Goal: Transaction & Acquisition: Download file/media

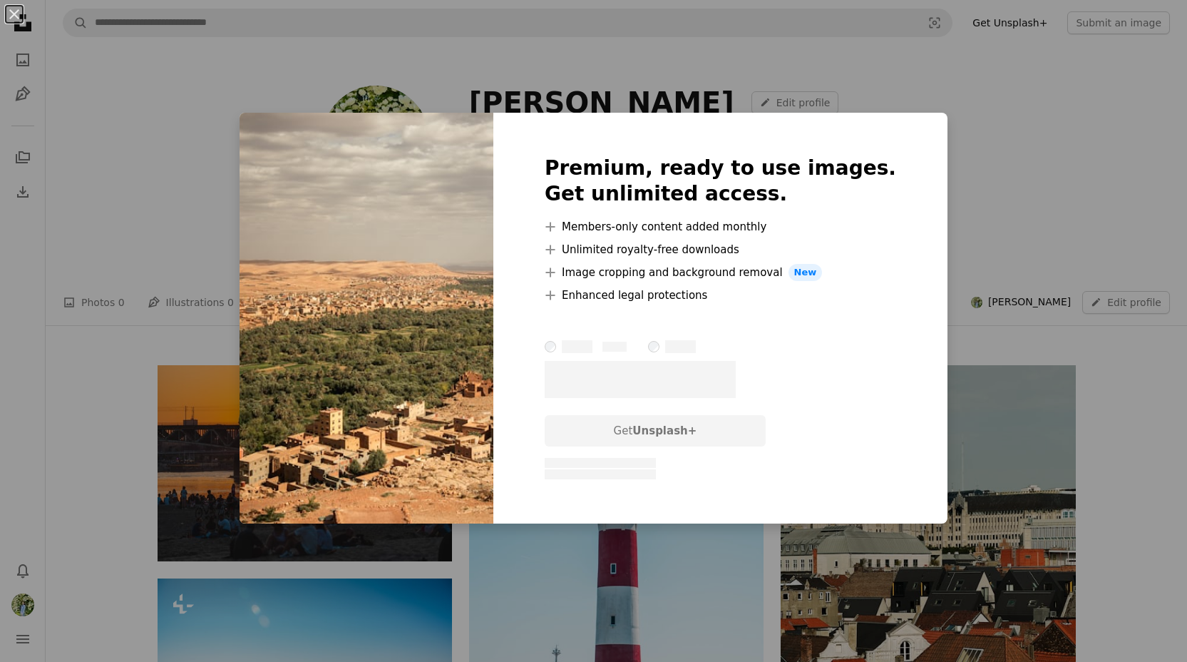
scroll to position [3111, 0]
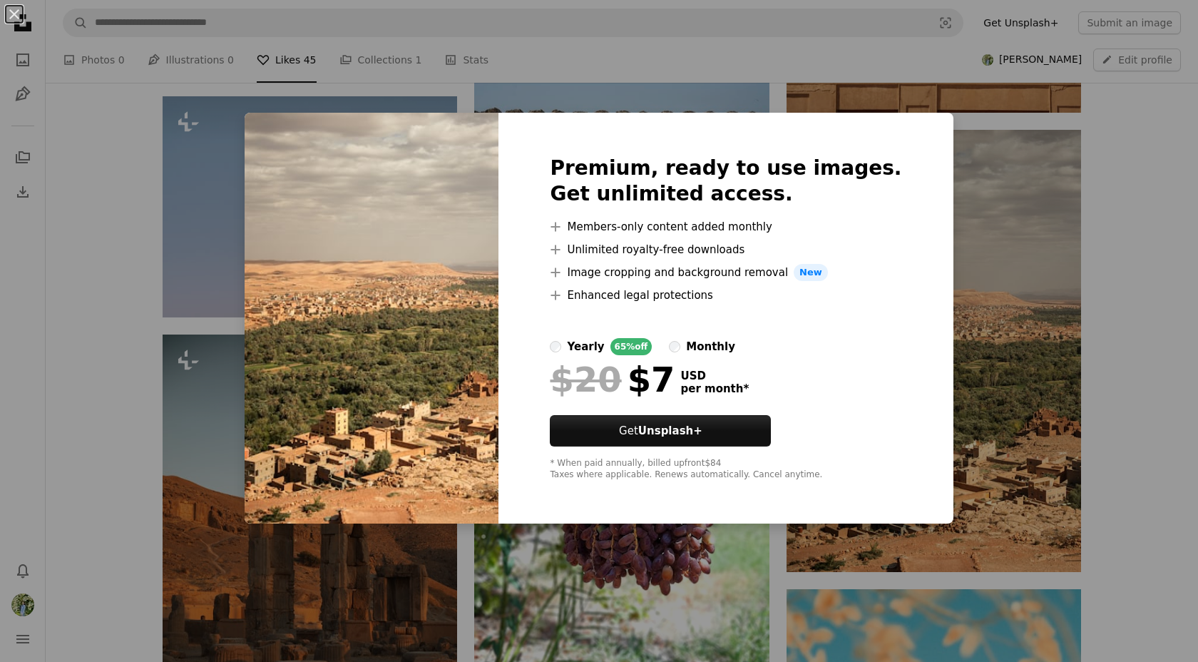
click at [1079, 421] on div "An X shape Premium, ready to use images. Get unlimited access. A plus sign Memb…" at bounding box center [599, 331] width 1198 height 662
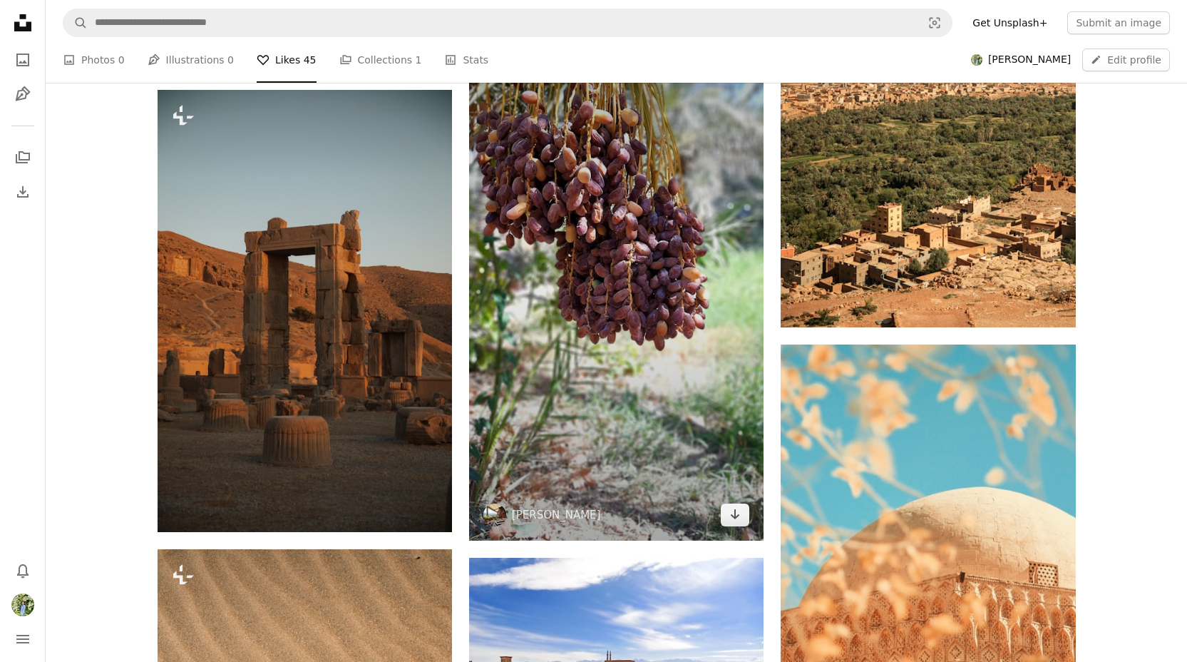
scroll to position [3362, 0]
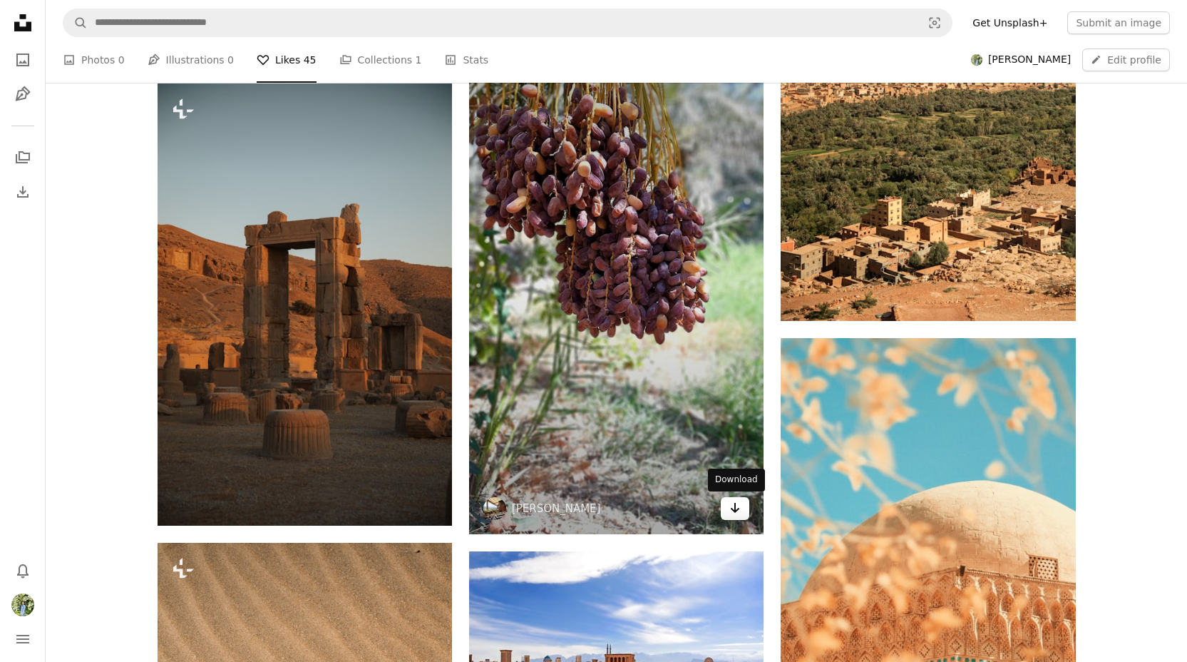
click at [726, 511] on link "Arrow pointing down" at bounding box center [735, 508] width 29 height 23
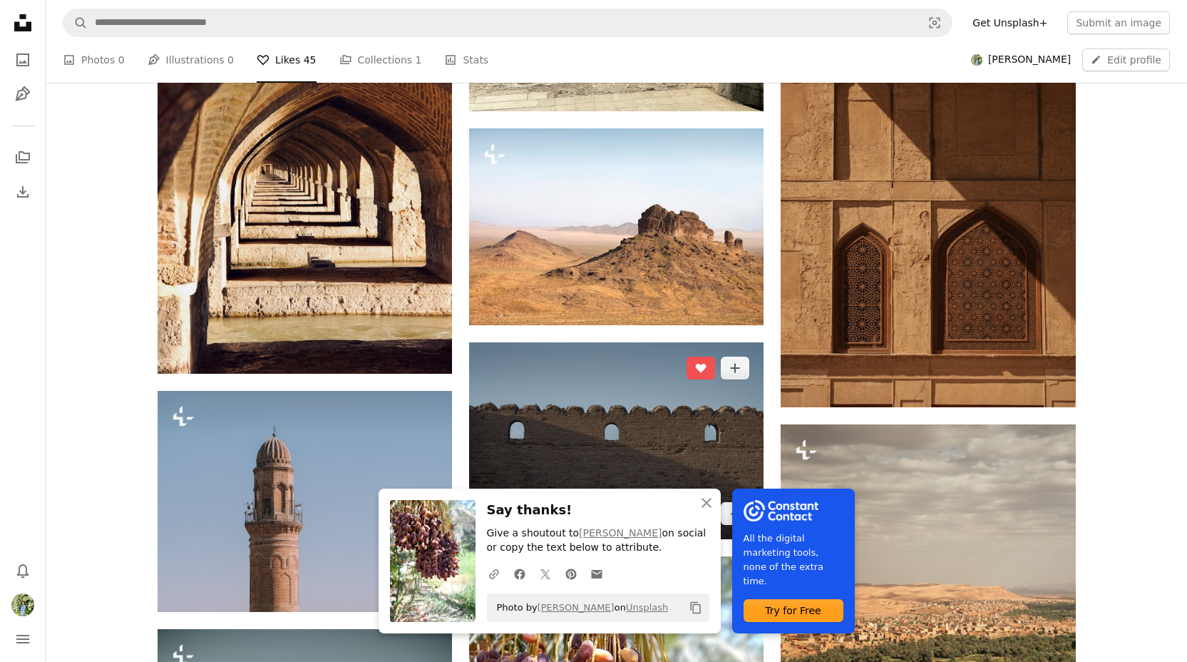
scroll to position [2895, 0]
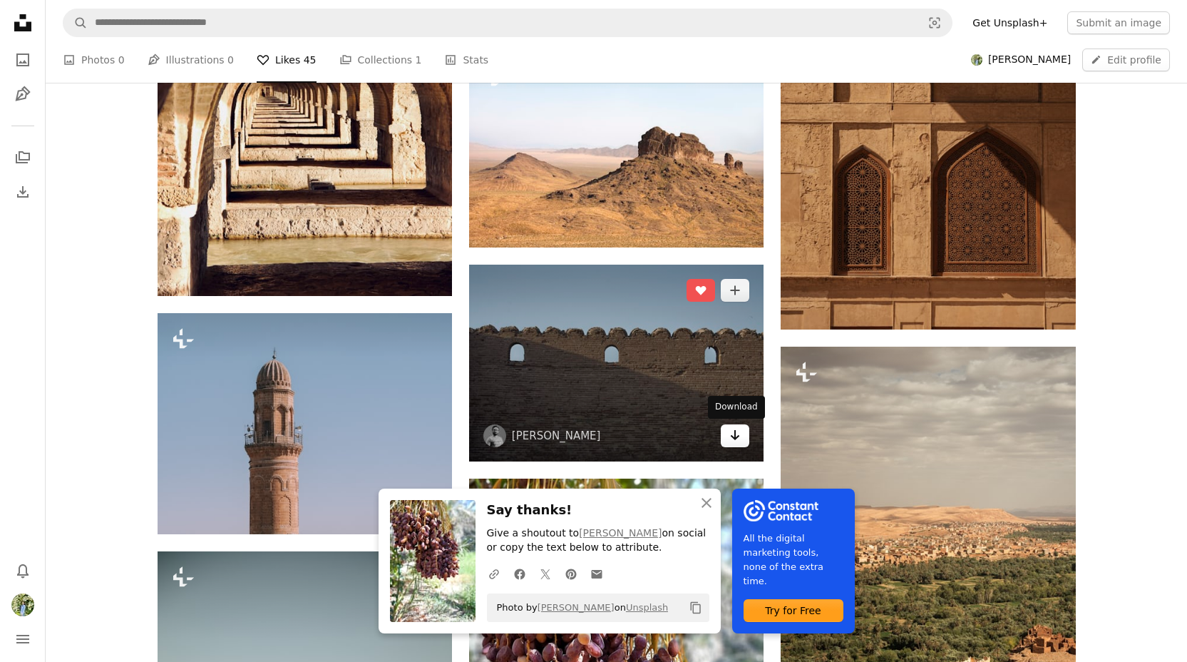
click at [740, 431] on icon "Arrow pointing down" at bounding box center [734, 434] width 11 height 17
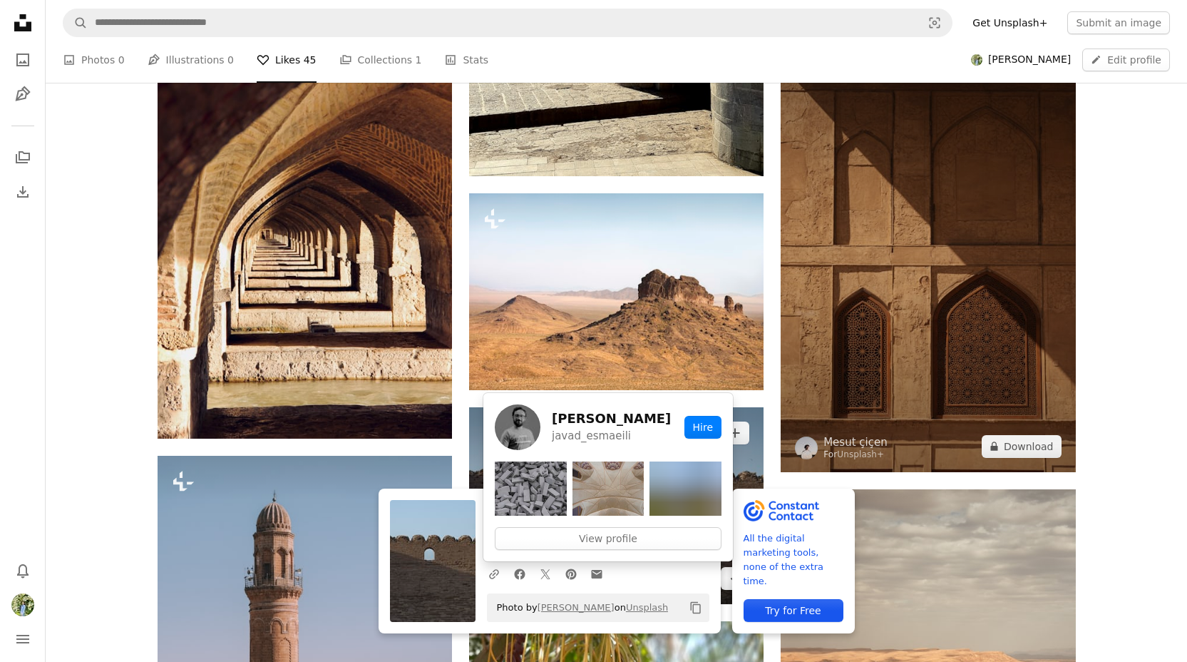
scroll to position [2688, 0]
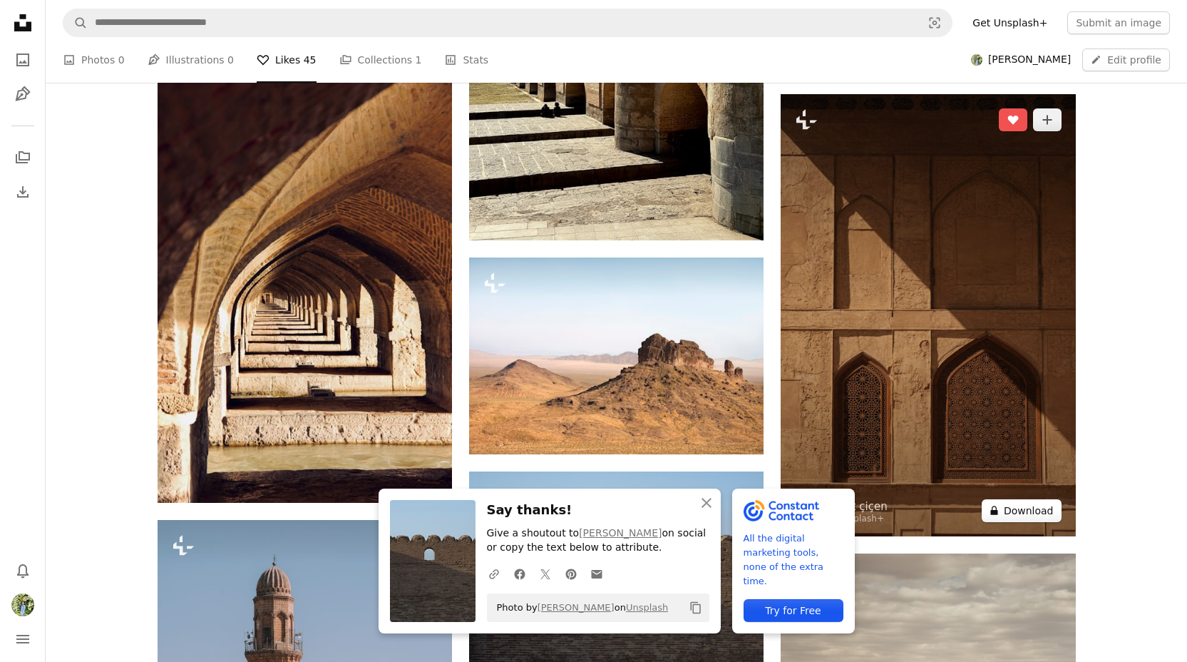
click at [1022, 505] on button "A lock Download" at bounding box center [1022, 510] width 80 height 23
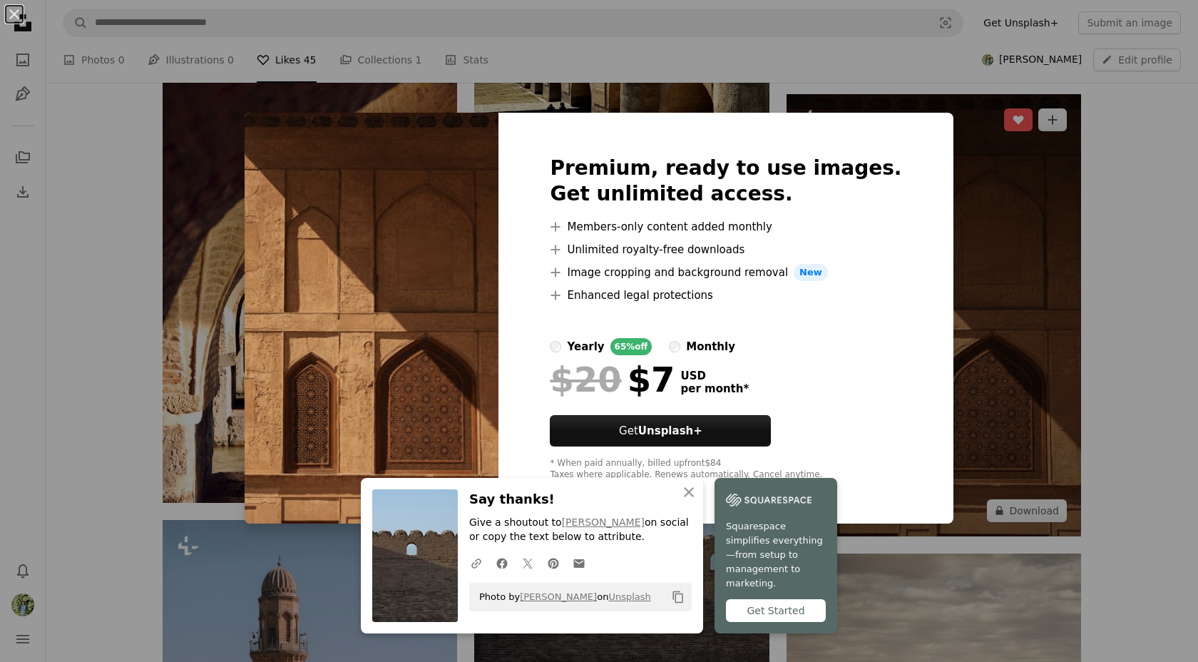
click at [990, 431] on div "An X shape An X shape Close Say thanks! Give a shoutout to [PERSON_NAME] on soc…" at bounding box center [599, 331] width 1198 height 662
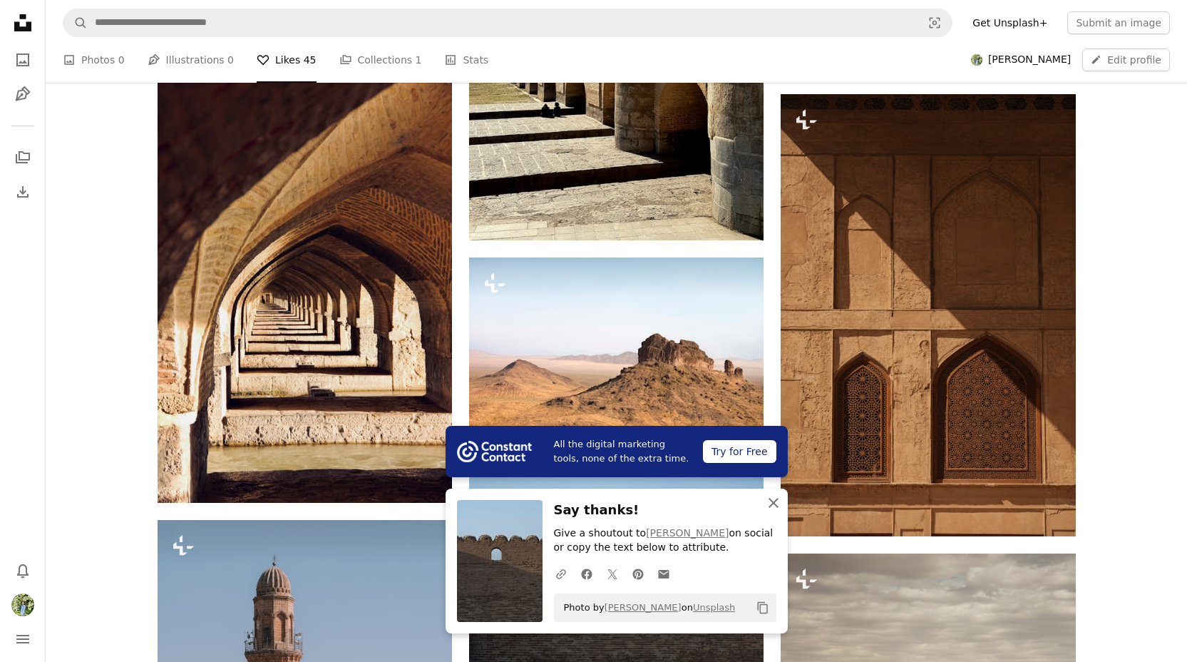
click at [770, 500] on icon "An X shape" at bounding box center [773, 502] width 17 height 17
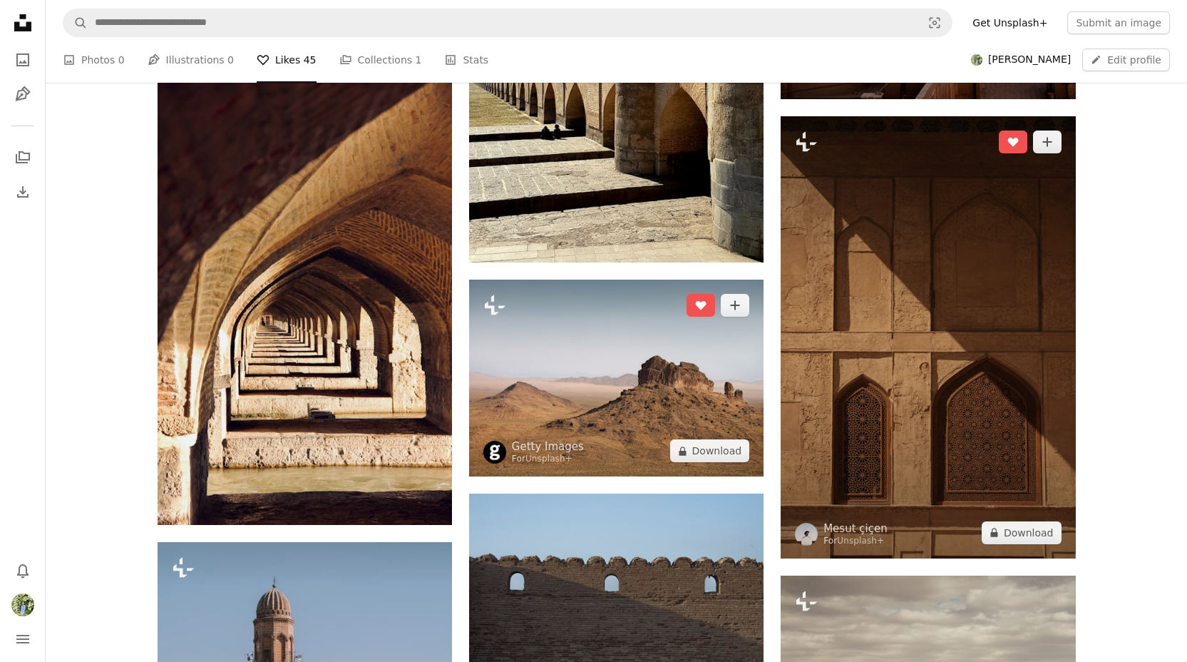
scroll to position [2654, 0]
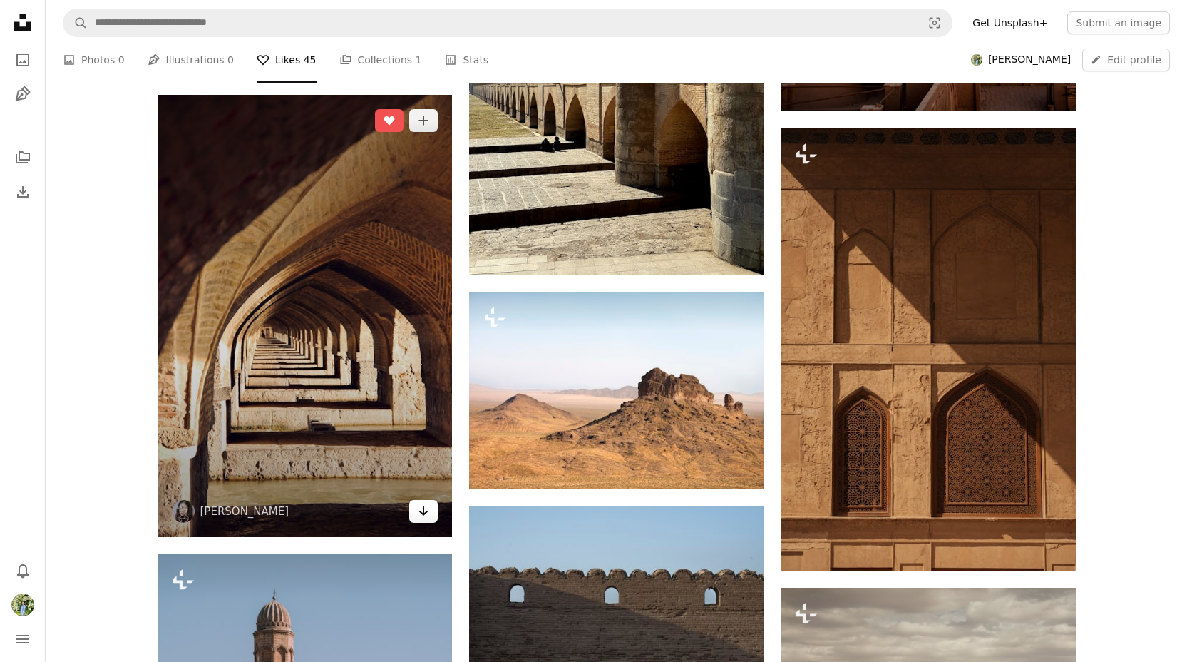
click at [426, 510] on icon "Arrow pointing down" at bounding box center [423, 510] width 11 height 17
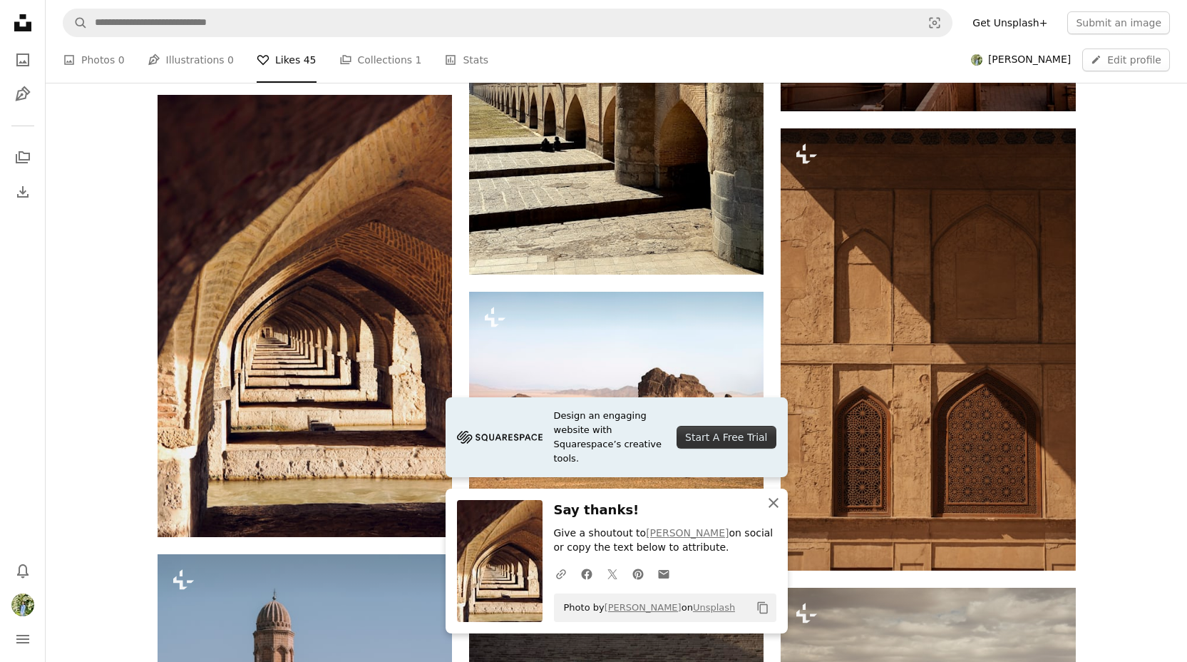
click at [775, 497] on icon "An X shape" at bounding box center [773, 502] width 17 height 17
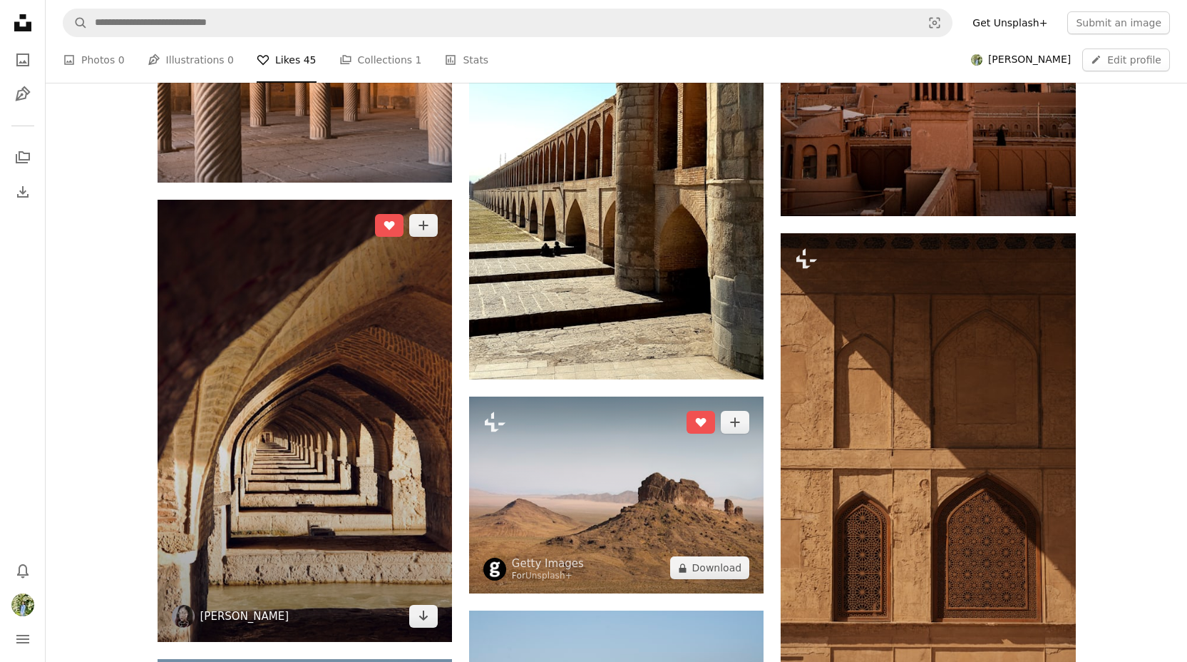
scroll to position [2373, 0]
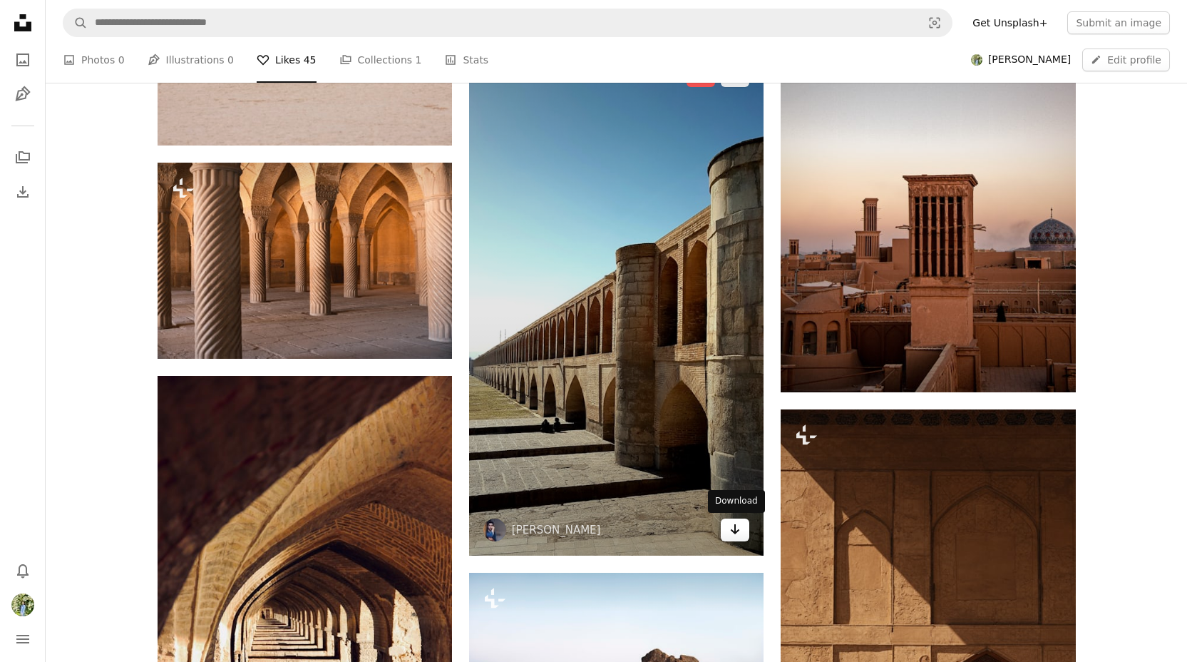
click at [726, 526] on link "Arrow pointing down" at bounding box center [735, 529] width 29 height 23
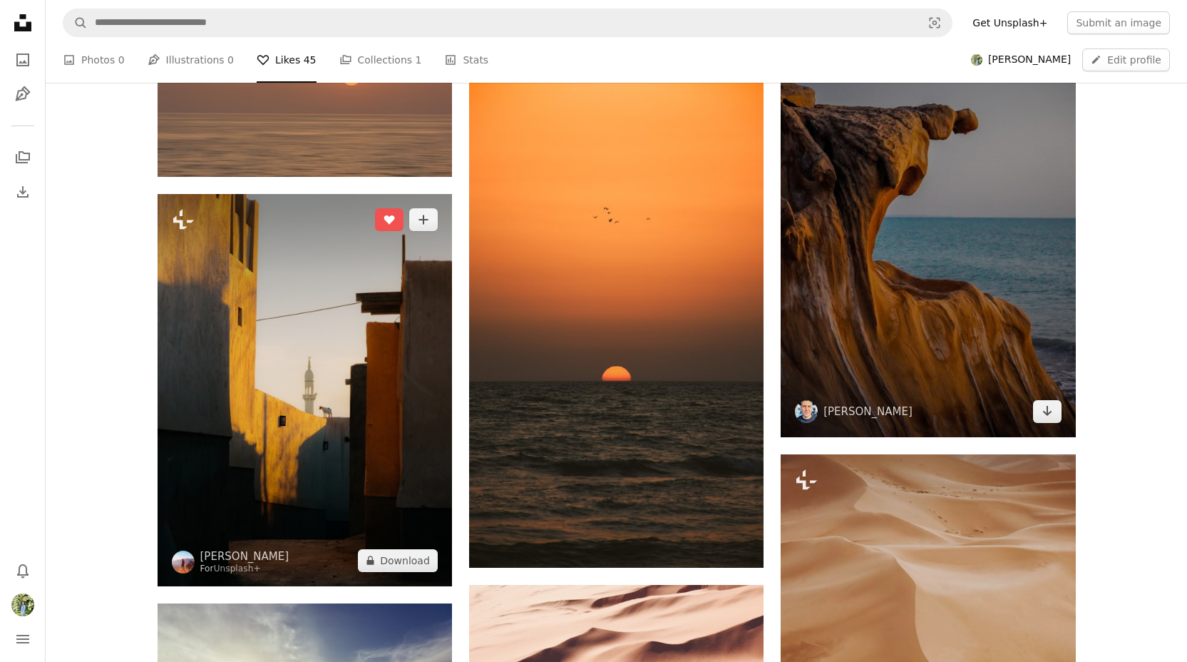
scroll to position [1213, 0]
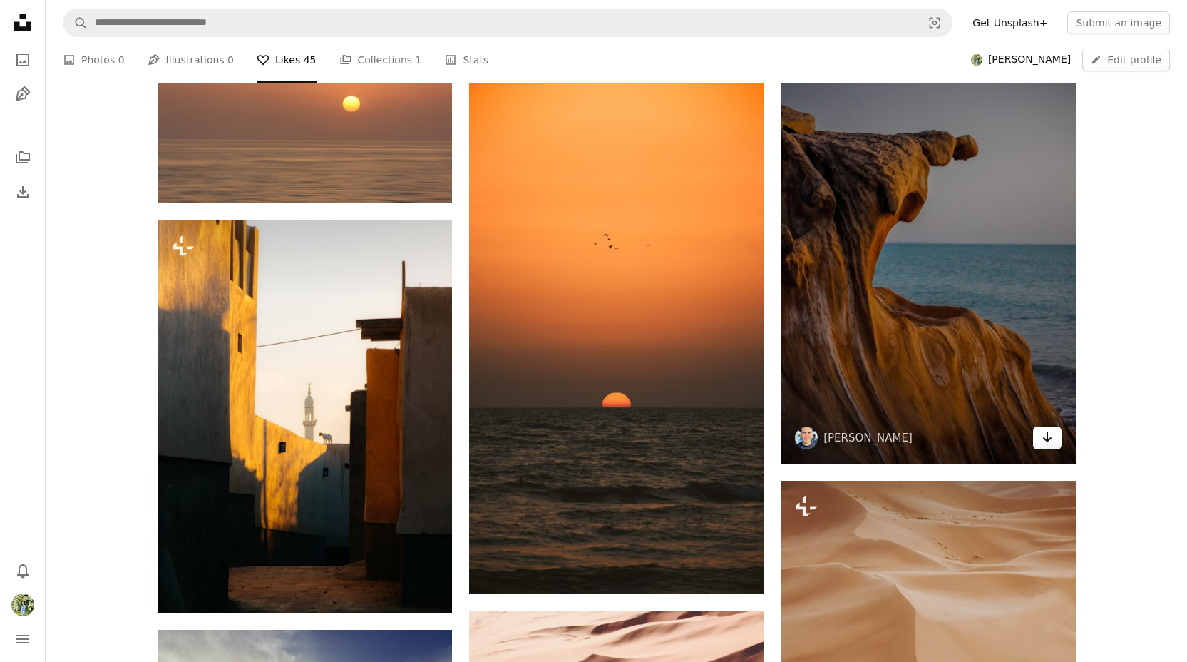
click at [1052, 437] on icon "Arrow pointing down" at bounding box center [1047, 436] width 11 height 17
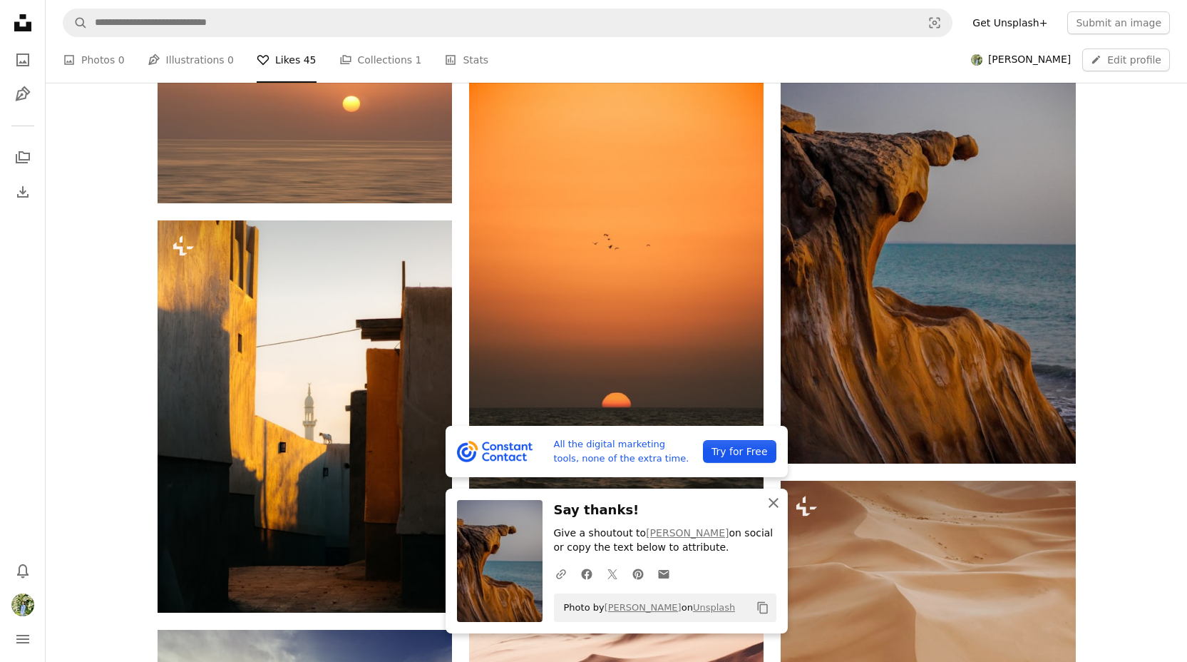
click at [778, 498] on icon "An X shape" at bounding box center [773, 502] width 17 height 17
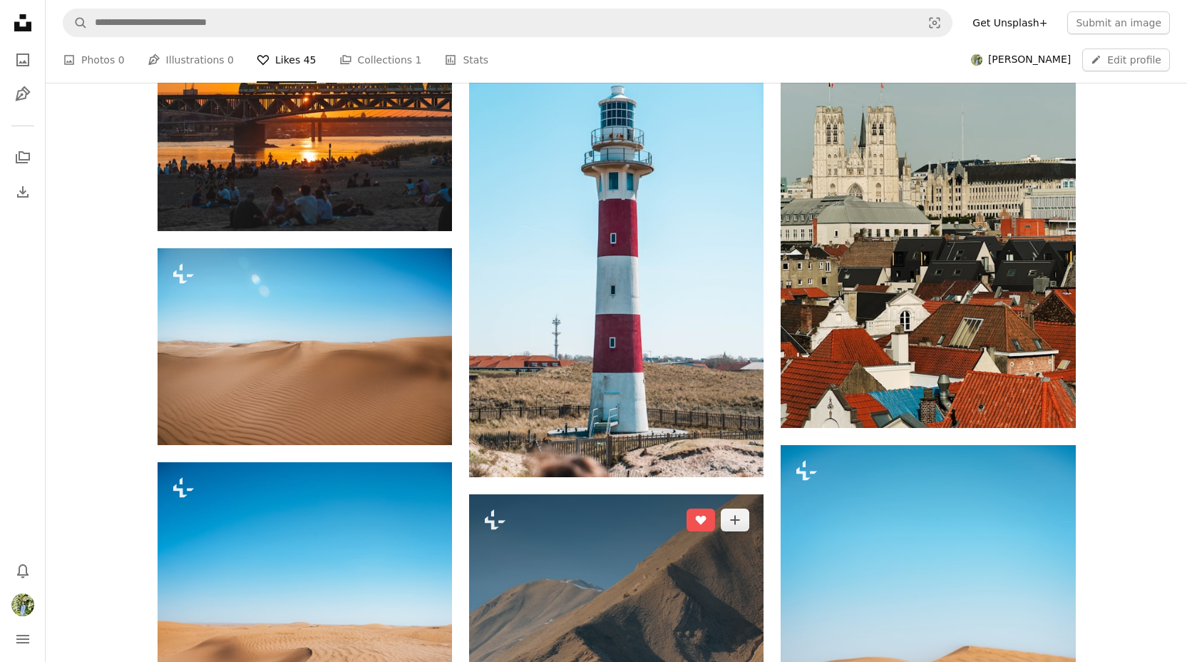
scroll to position [247, 0]
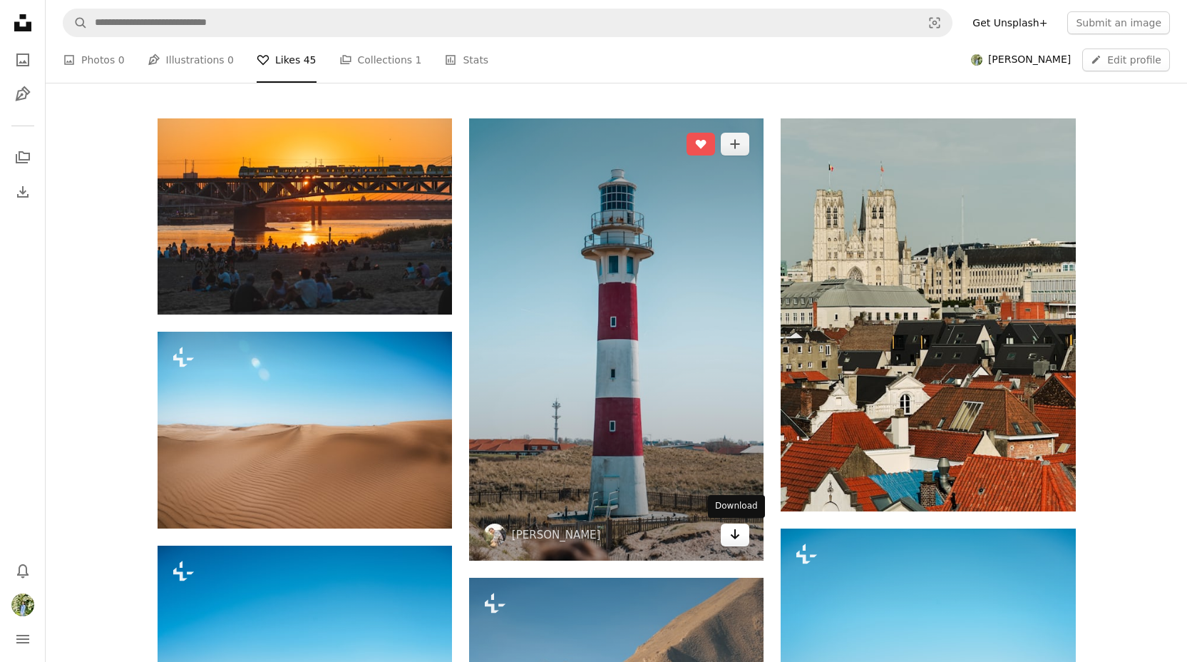
click at [726, 530] on link "Arrow pointing down" at bounding box center [735, 534] width 29 height 23
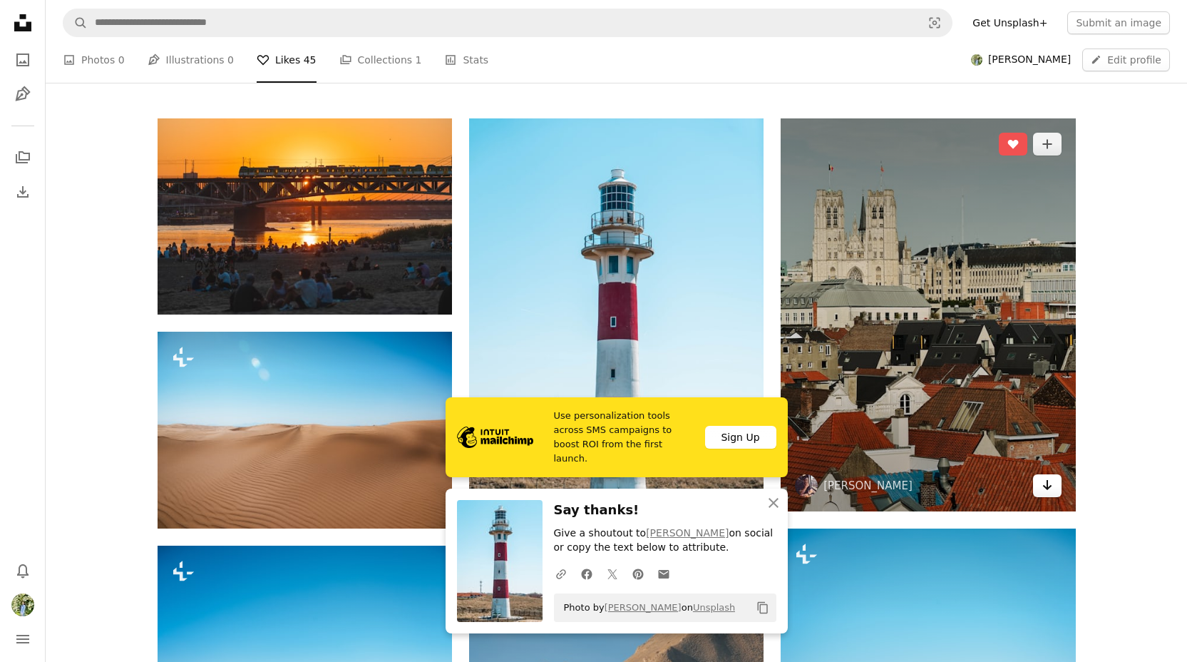
click at [1035, 483] on link "Arrow pointing down" at bounding box center [1047, 485] width 29 height 23
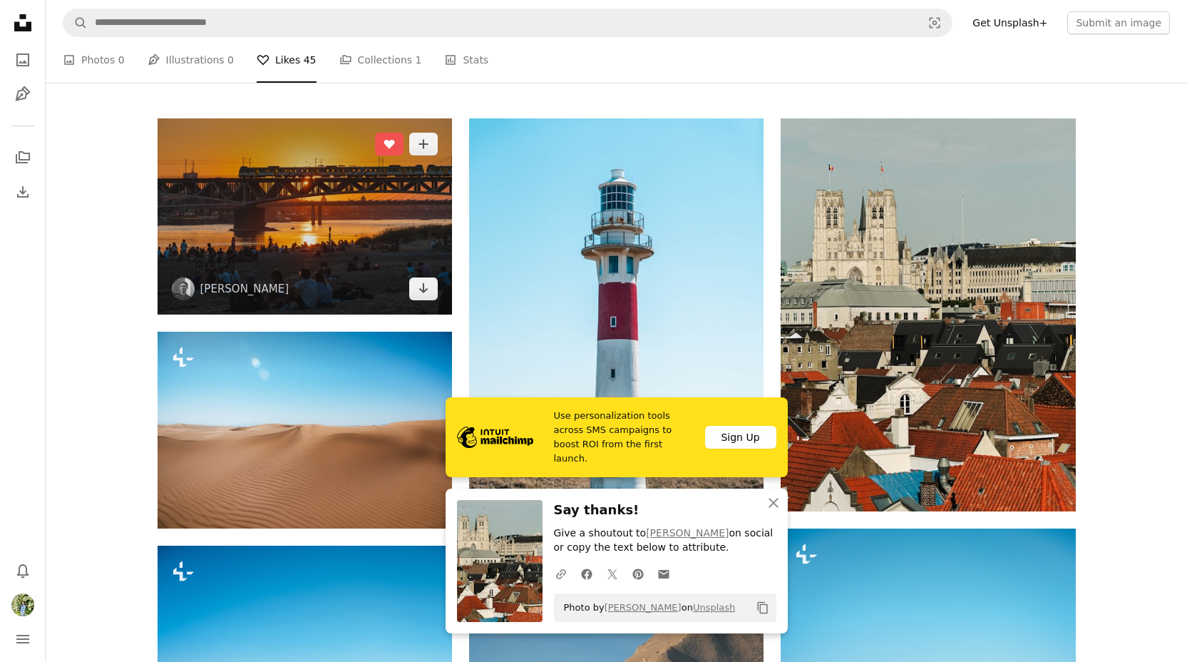
scroll to position [0, 0]
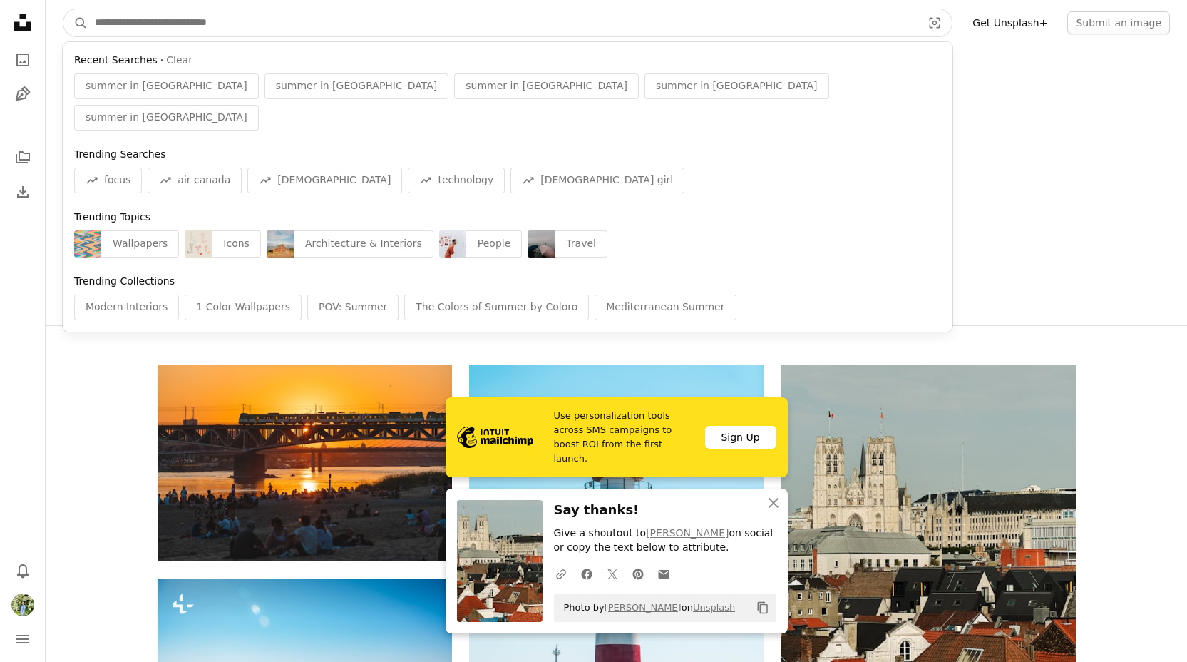
click at [327, 19] on input "Find visuals sitewide" at bounding box center [503, 22] width 830 height 27
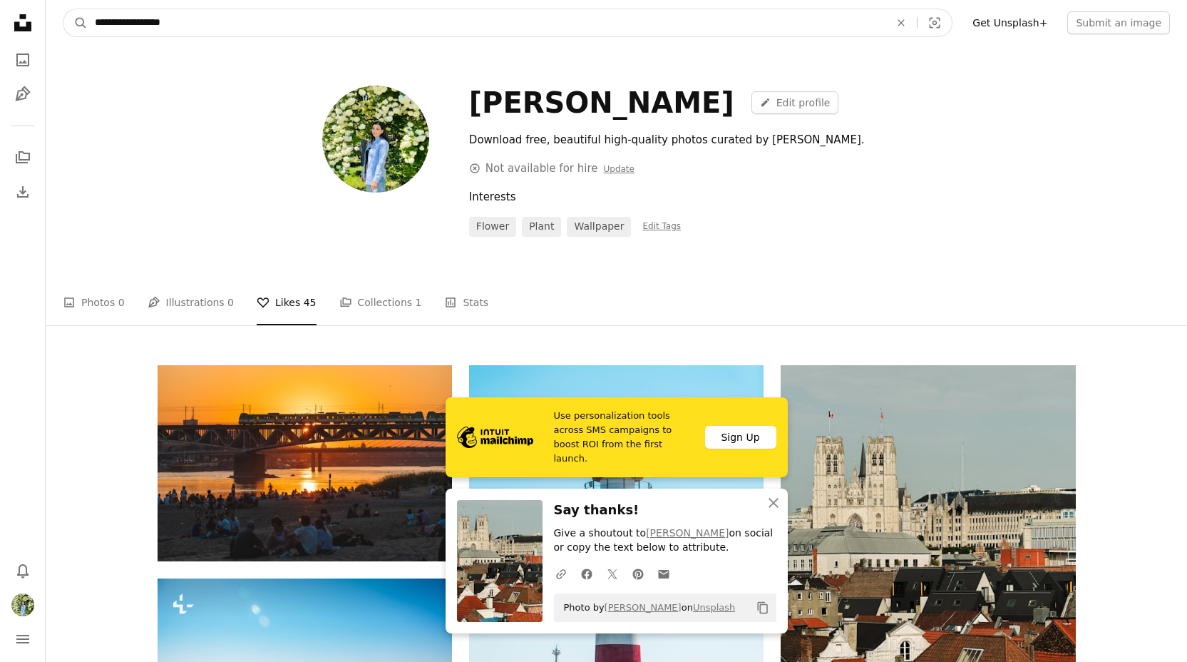
type input "**********"
click button "A magnifying glass" at bounding box center [75, 22] width 24 height 27
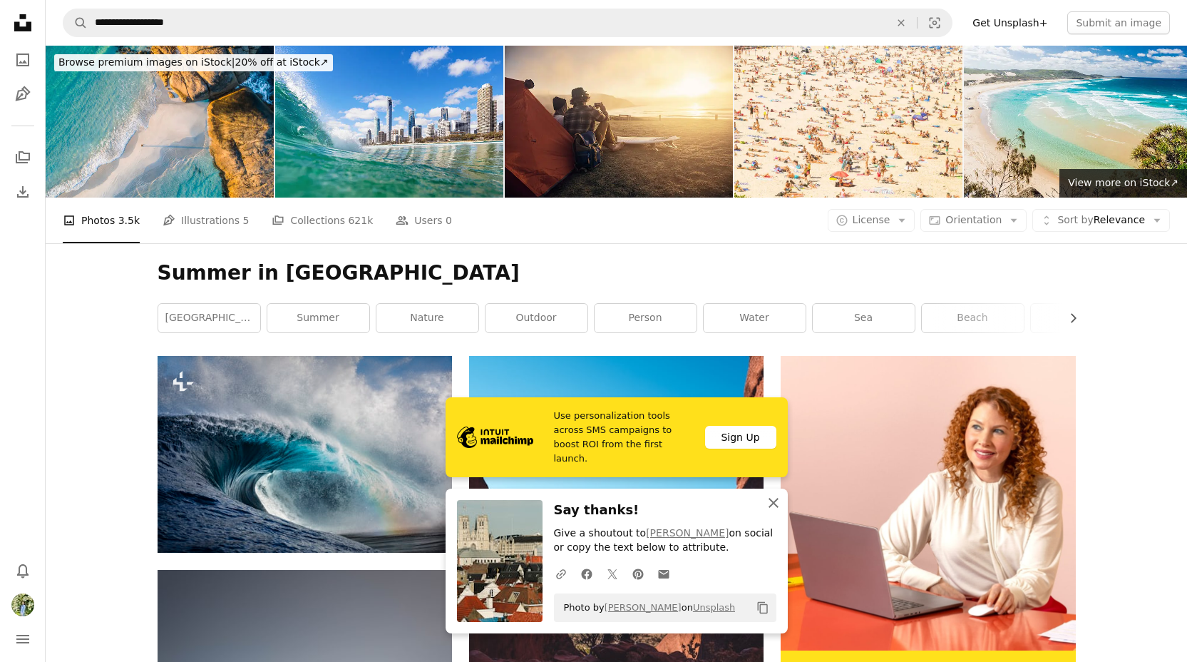
click at [771, 502] on icon "An X shape" at bounding box center [773, 502] width 17 height 17
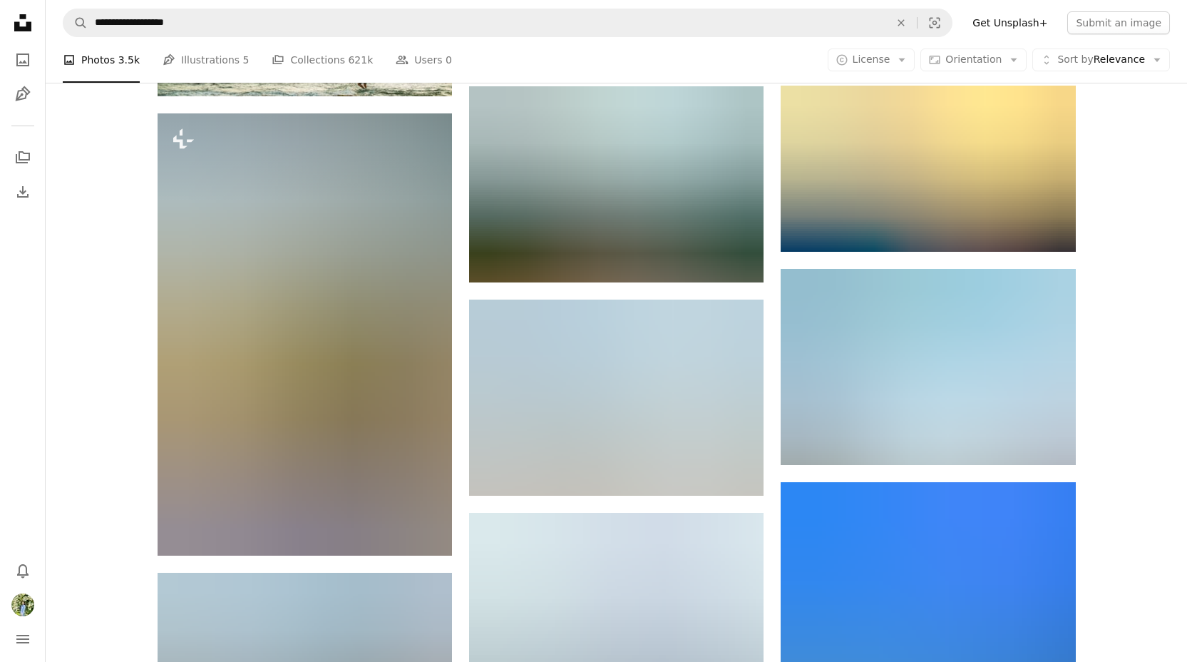
scroll to position [1138, 0]
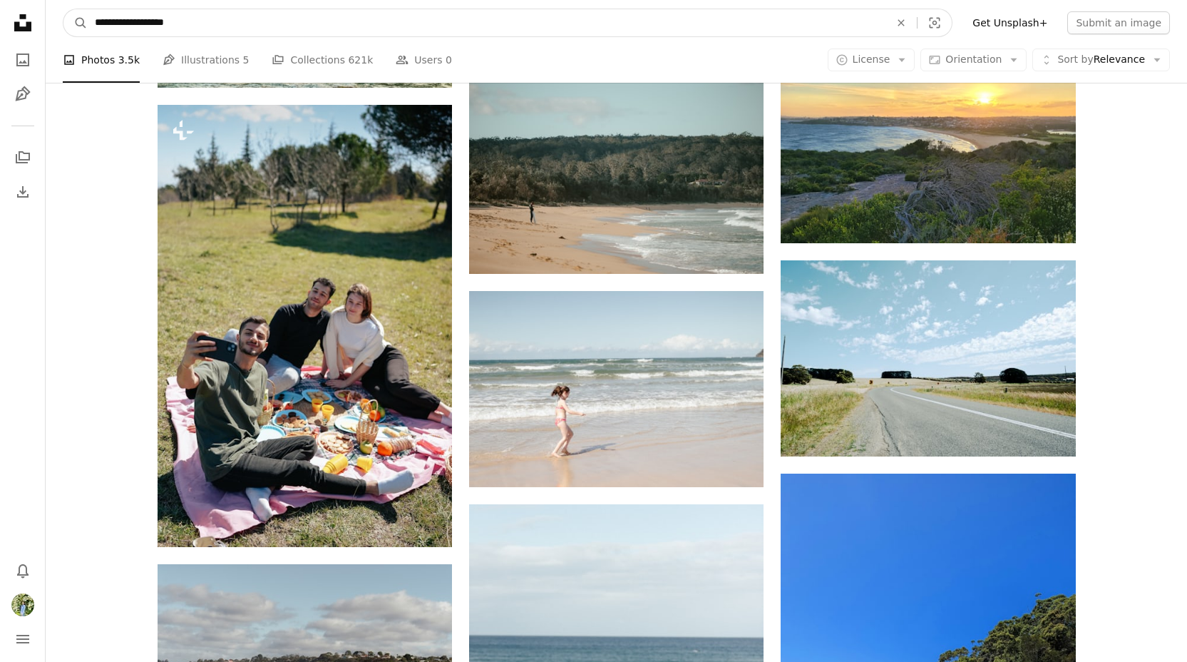
click at [329, 27] on input "**********" at bounding box center [487, 22] width 798 height 27
type input "**********"
click at [63, 9] on button "A magnifying glass" at bounding box center [75, 22] width 24 height 27
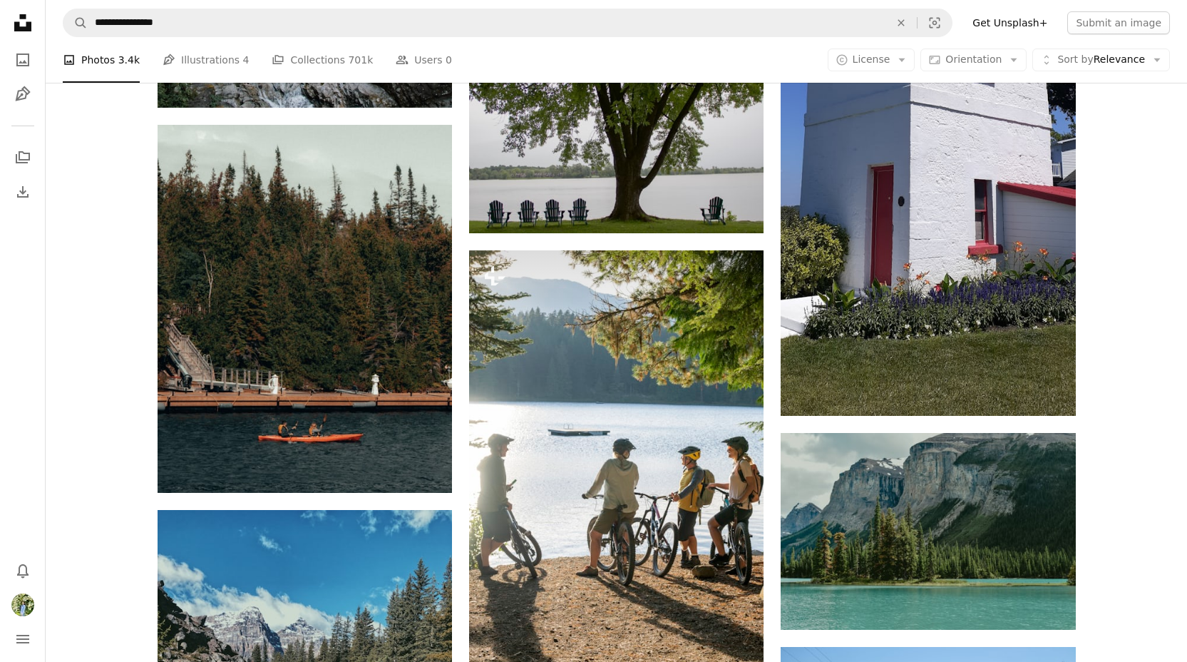
scroll to position [571, 0]
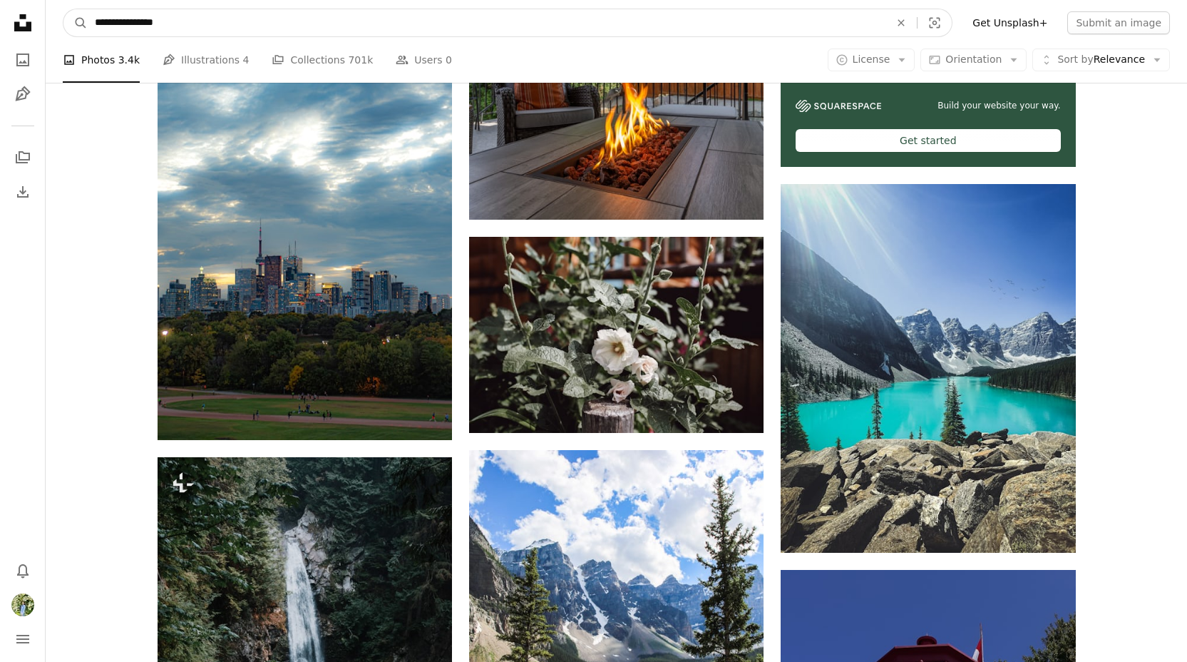
click at [380, 30] on input "**********" at bounding box center [487, 22] width 798 height 27
type input "**********"
click button "A magnifying glass" at bounding box center [75, 22] width 24 height 27
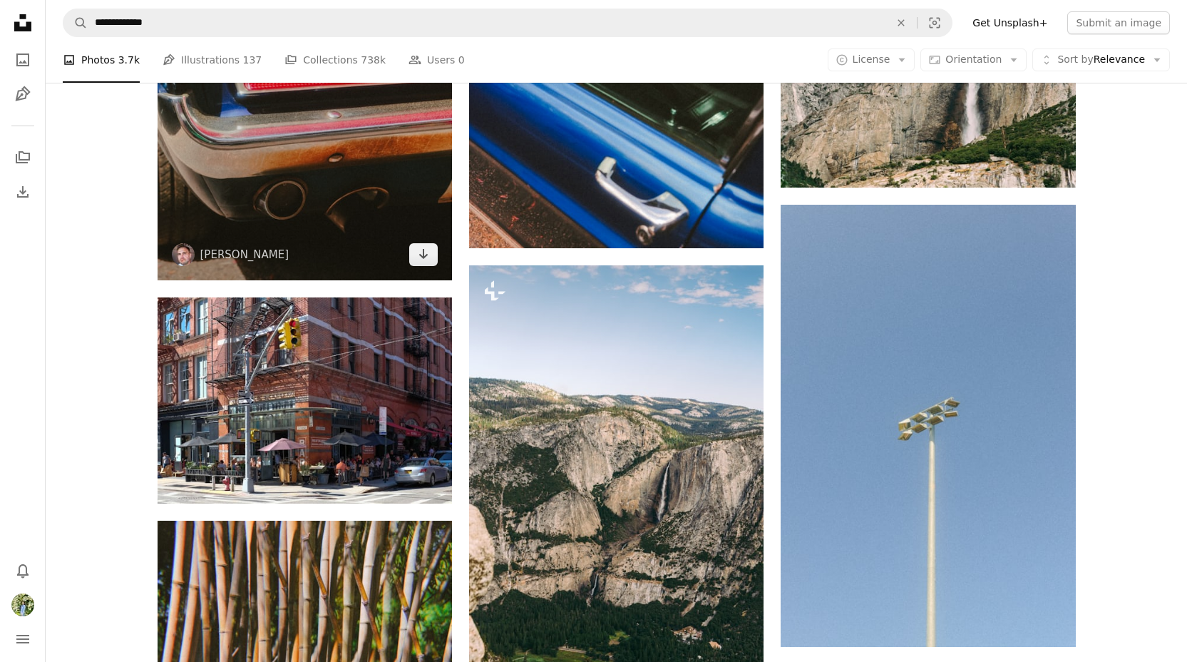
scroll to position [989, 0]
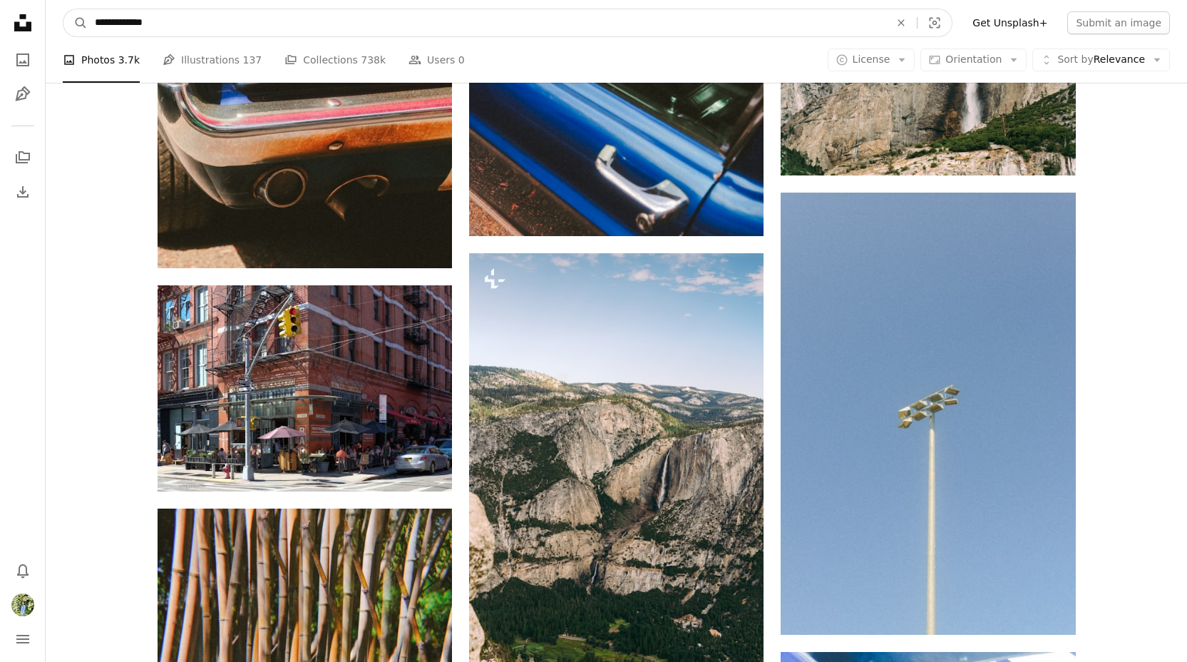
click at [454, 16] on input "**********" at bounding box center [487, 22] width 798 height 27
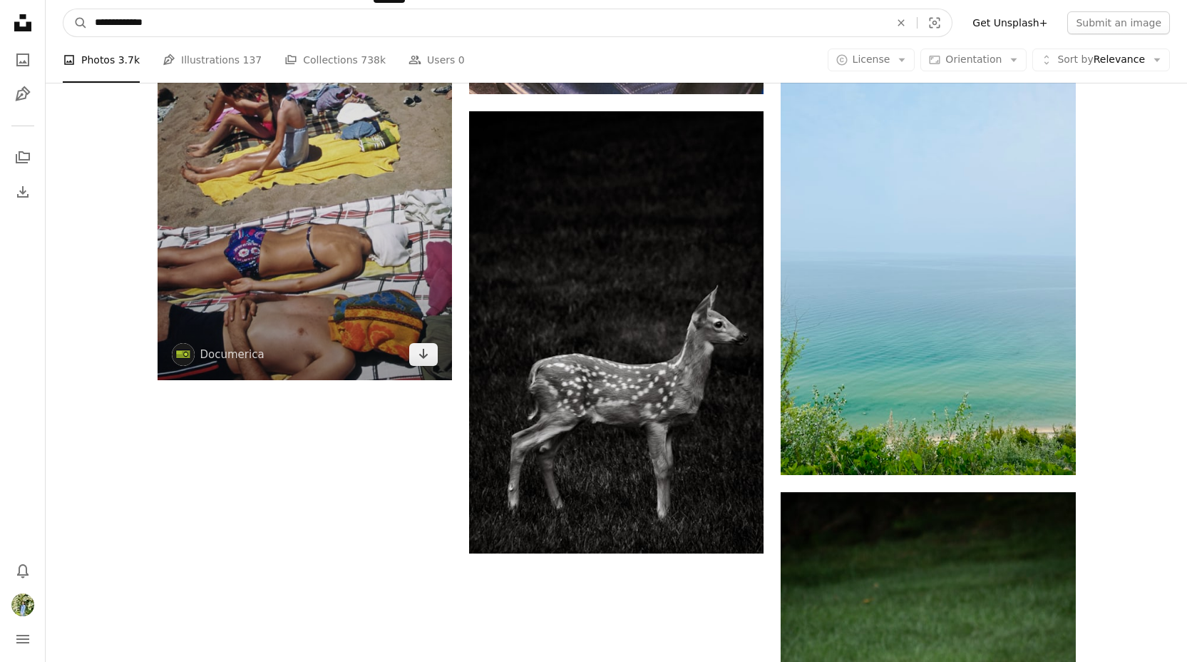
scroll to position [2521, 0]
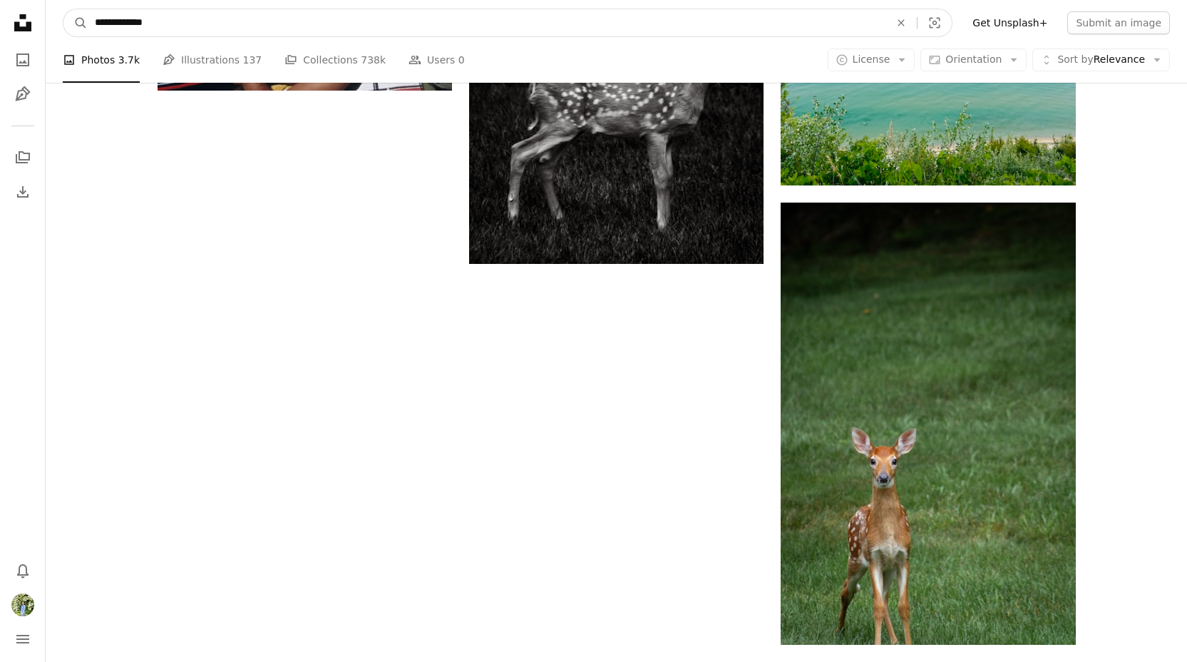
click at [384, 19] on input "**********" at bounding box center [487, 22] width 798 height 27
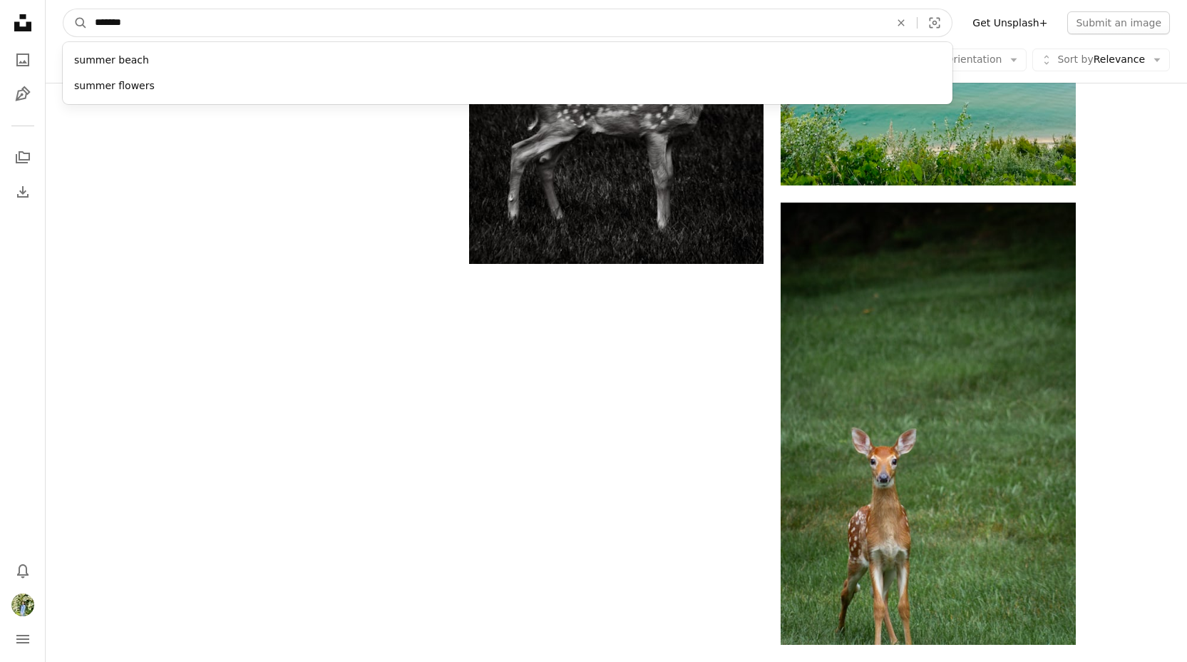
type input "******"
click button "A magnifying glass" at bounding box center [75, 22] width 24 height 27
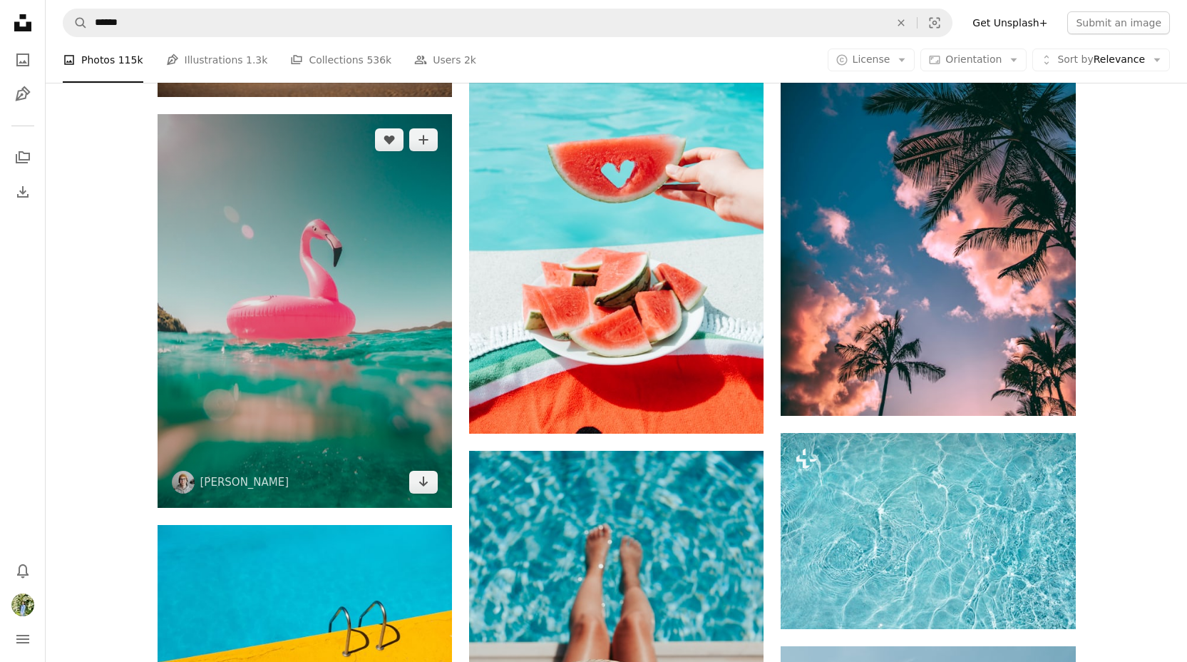
scroll to position [2174, 0]
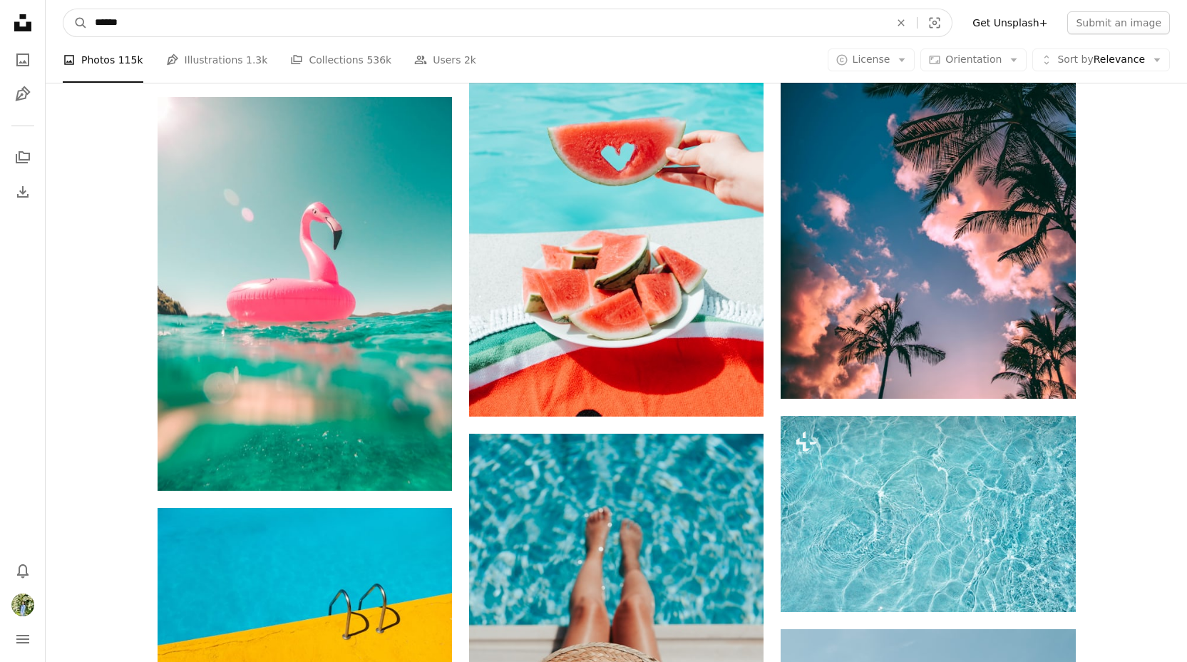
click at [432, 29] on input "******" at bounding box center [487, 22] width 798 height 27
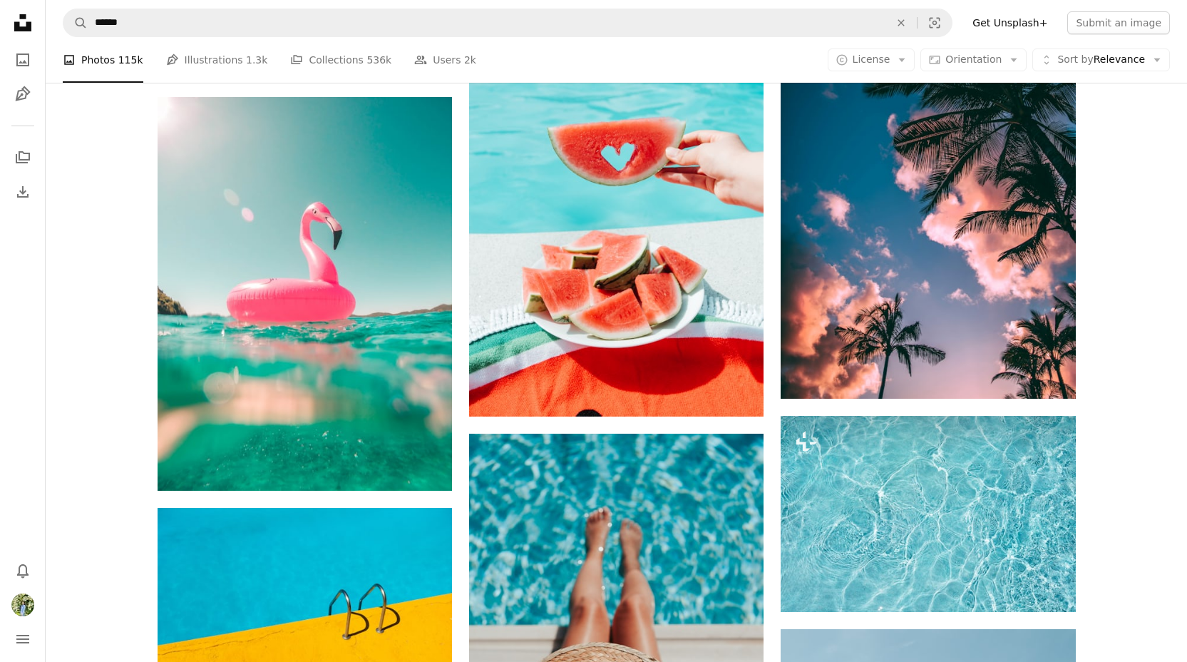
click at [108, 146] on div "Promoted A heart A plus sign Boxed Water Is Better Plant-based. Build a better …" at bounding box center [616, 405] width 1141 height 4767
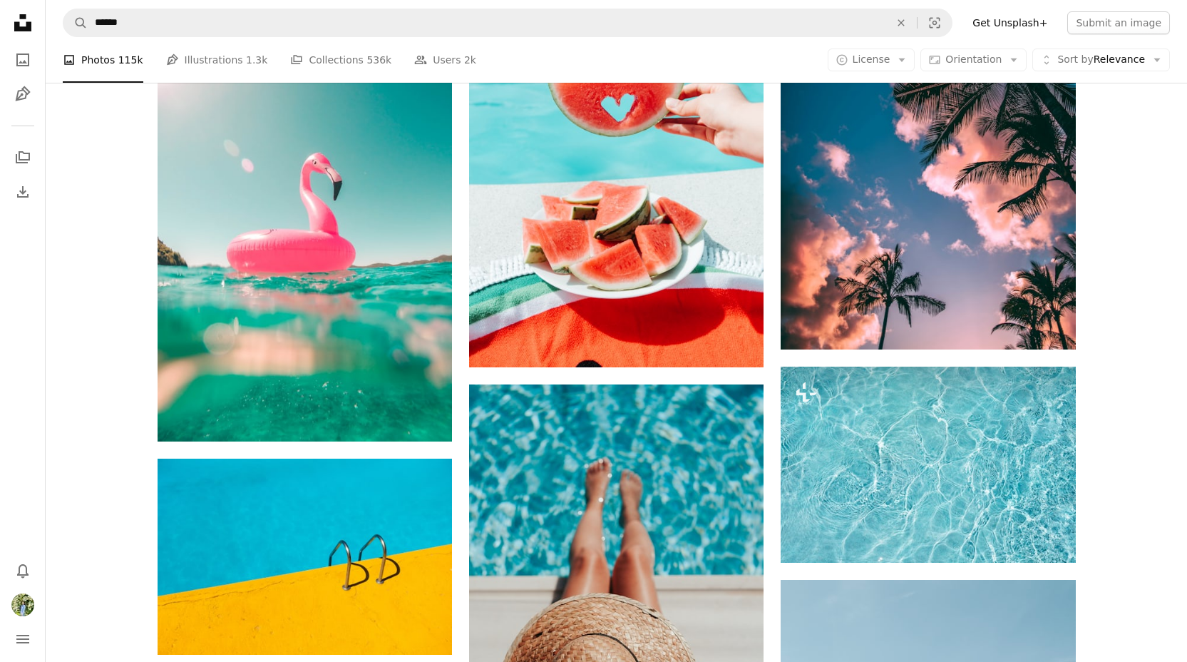
scroll to position [1988, 0]
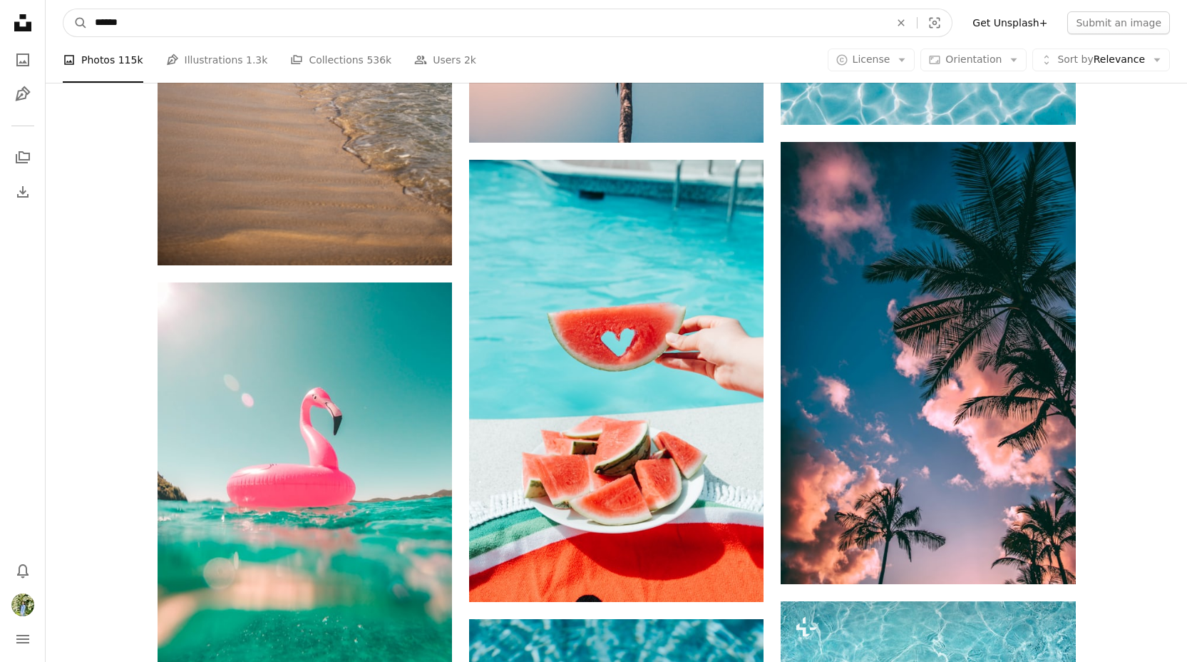
click at [226, 20] on input "******" at bounding box center [487, 22] width 798 height 27
type input "**********"
click button "A magnifying glass" at bounding box center [75, 22] width 24 height 27
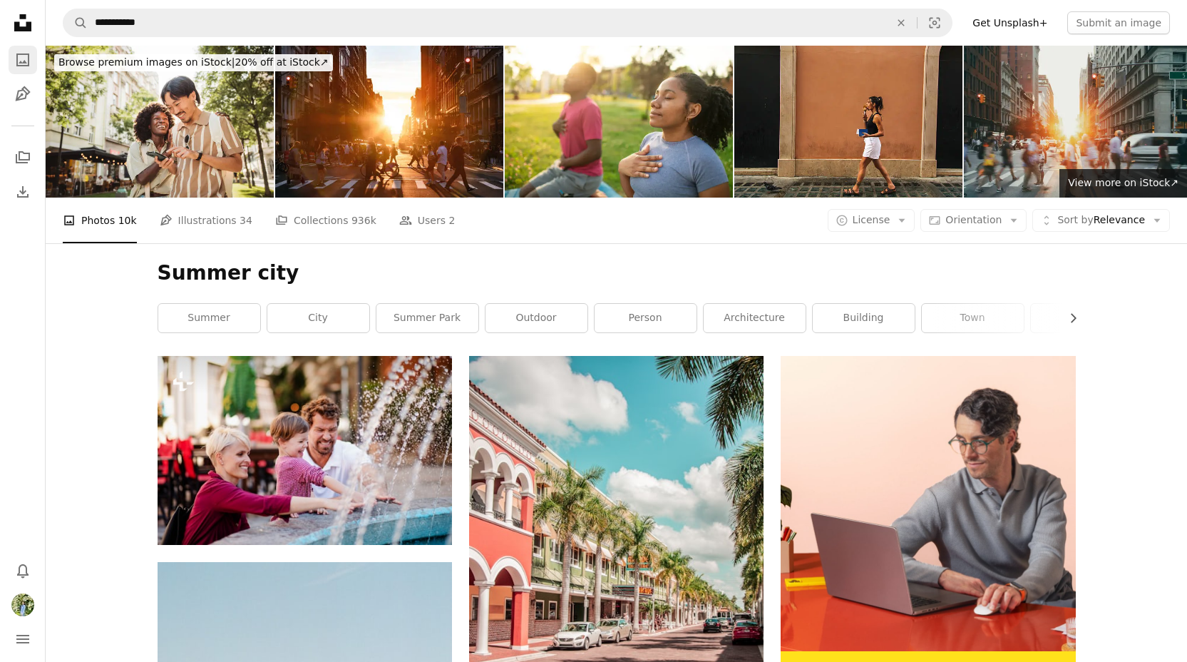
click at [13, 58] on link "A photo" at bounding box center [23, 60] width 29 height 29
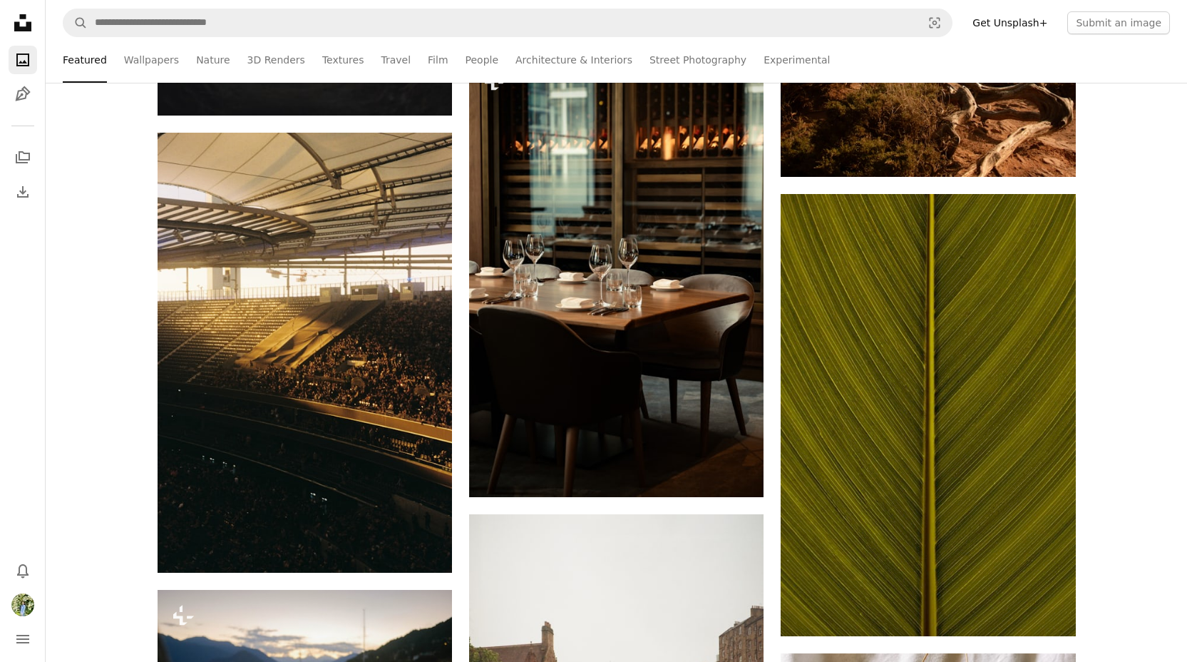
scroll to position [2984, 0]
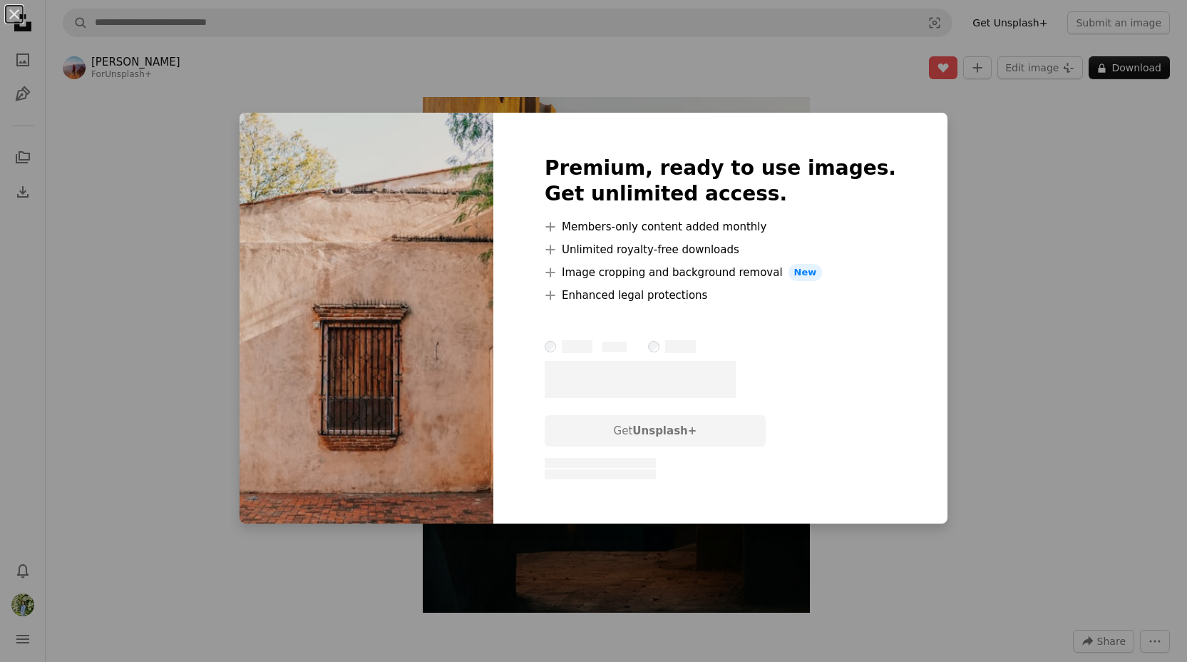
scroll to position [2323, 0]
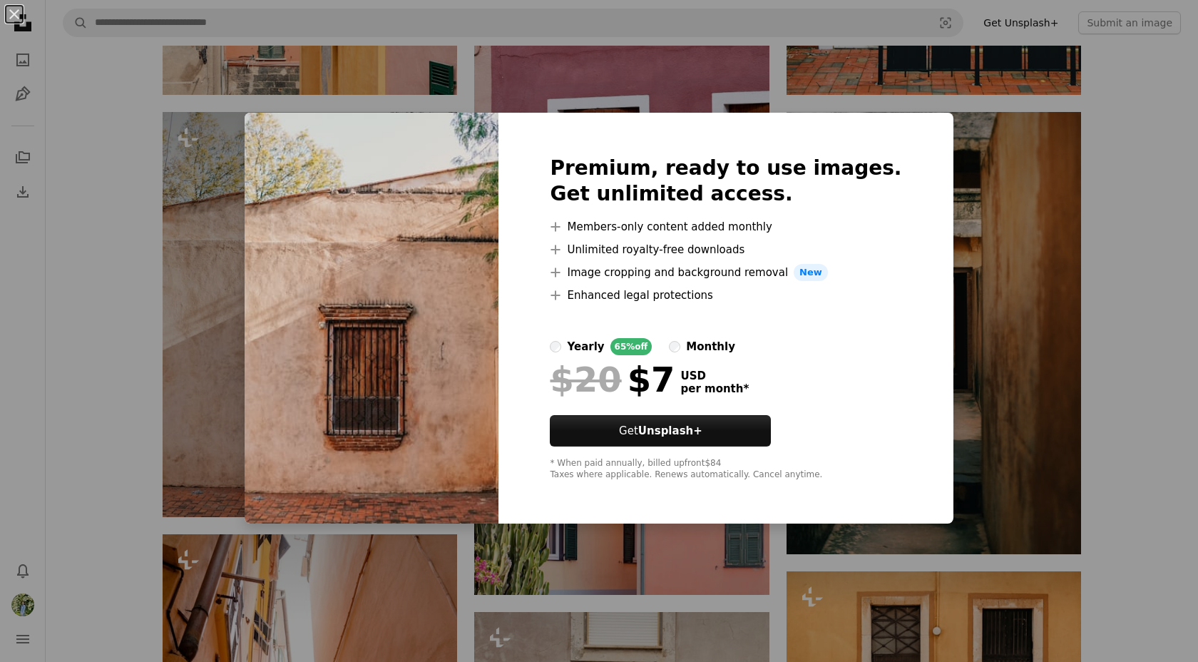
click at [715, 351] on div "monthly" at bounding box center [710, 346] width 49 height 17
click at [1145, 300] on div "An X shape Premium, ready to use images. Get unlimited access. A plus sign Memb…" at bounding box center [599, 331] width 1198 height 662
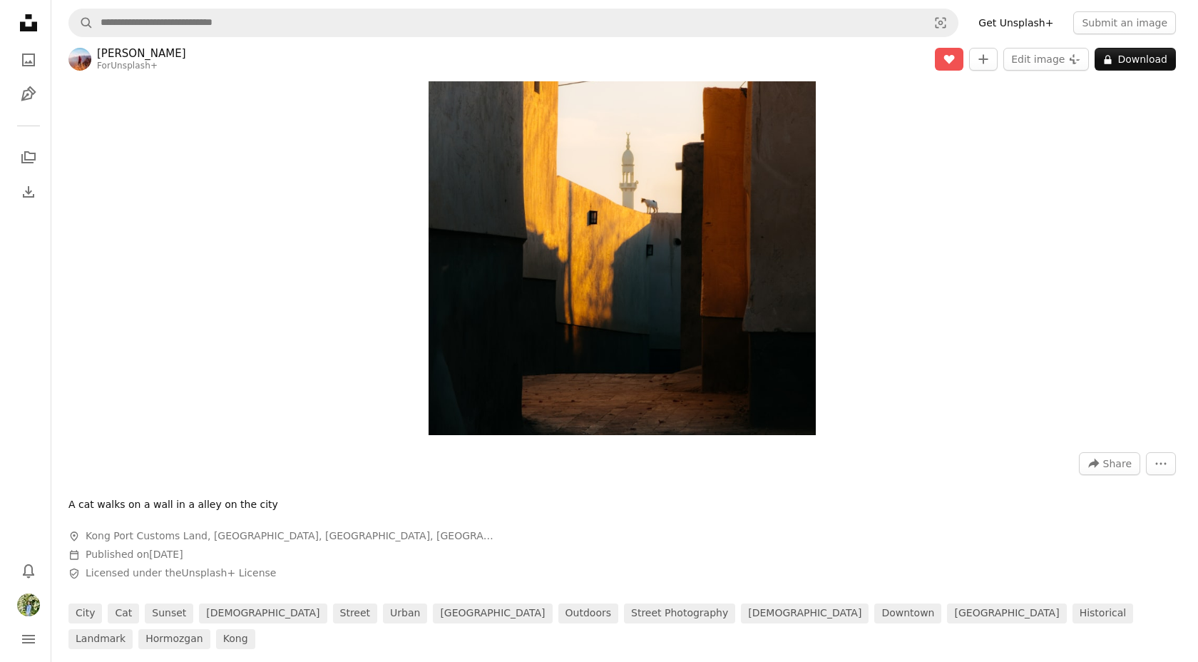
scroll to position [0, 0]
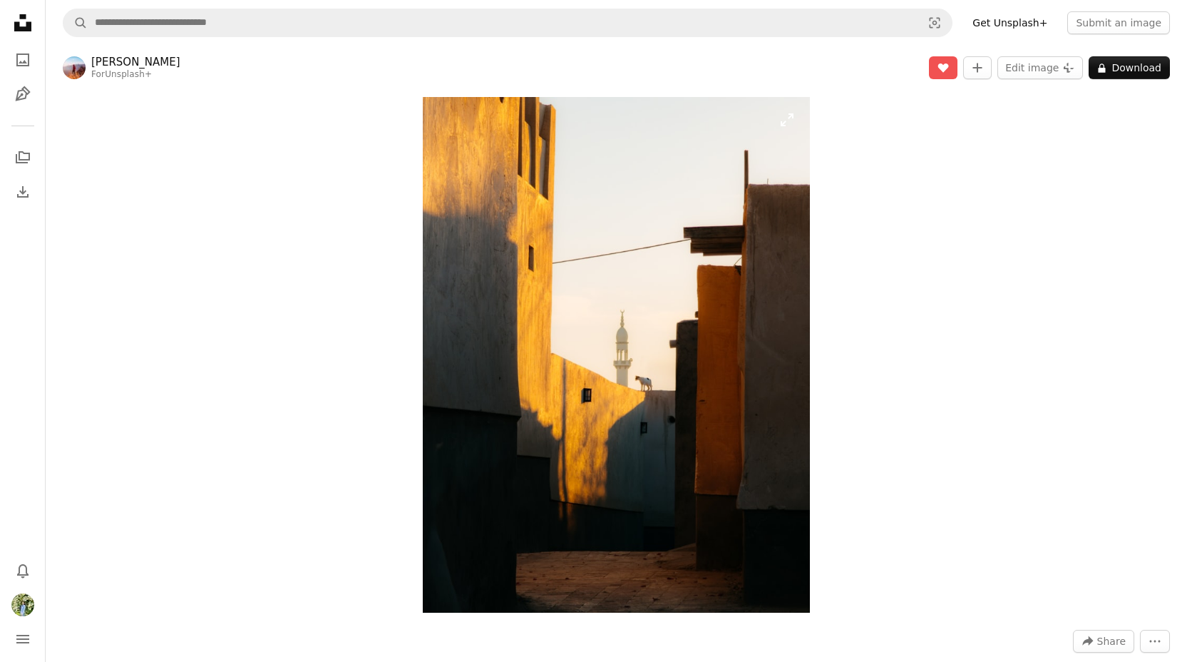
click at [652, 272] on img "Zoom in on this image" at bounding box center [617, 354] width 388 height 515
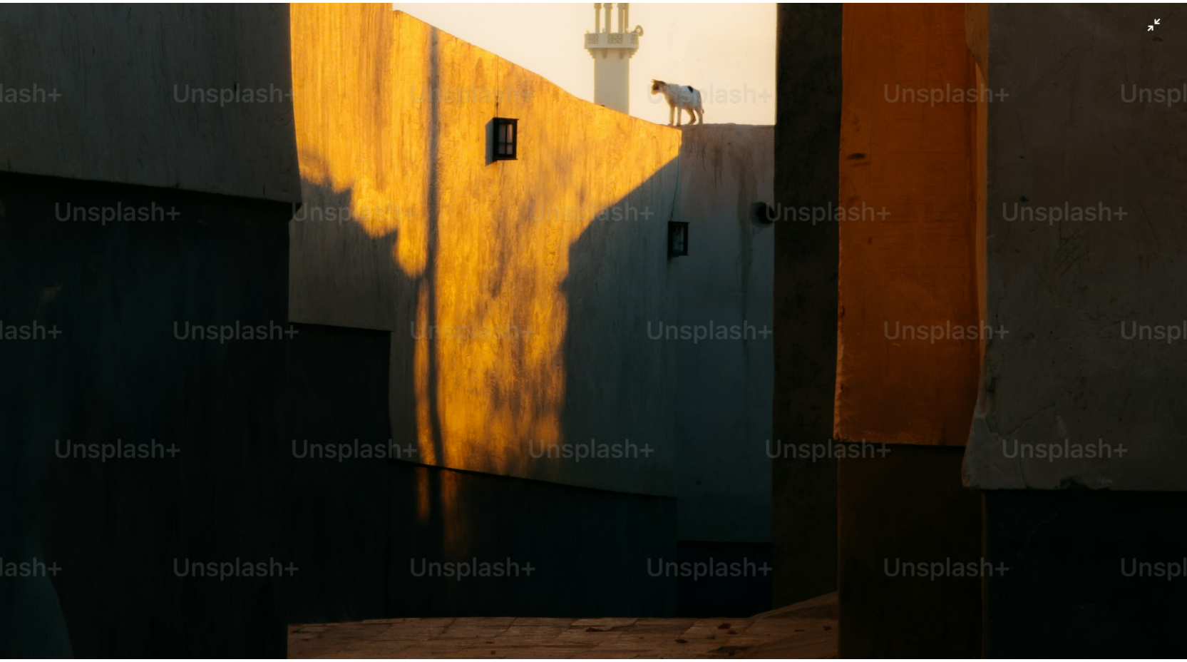
scroll to position [916, 0]
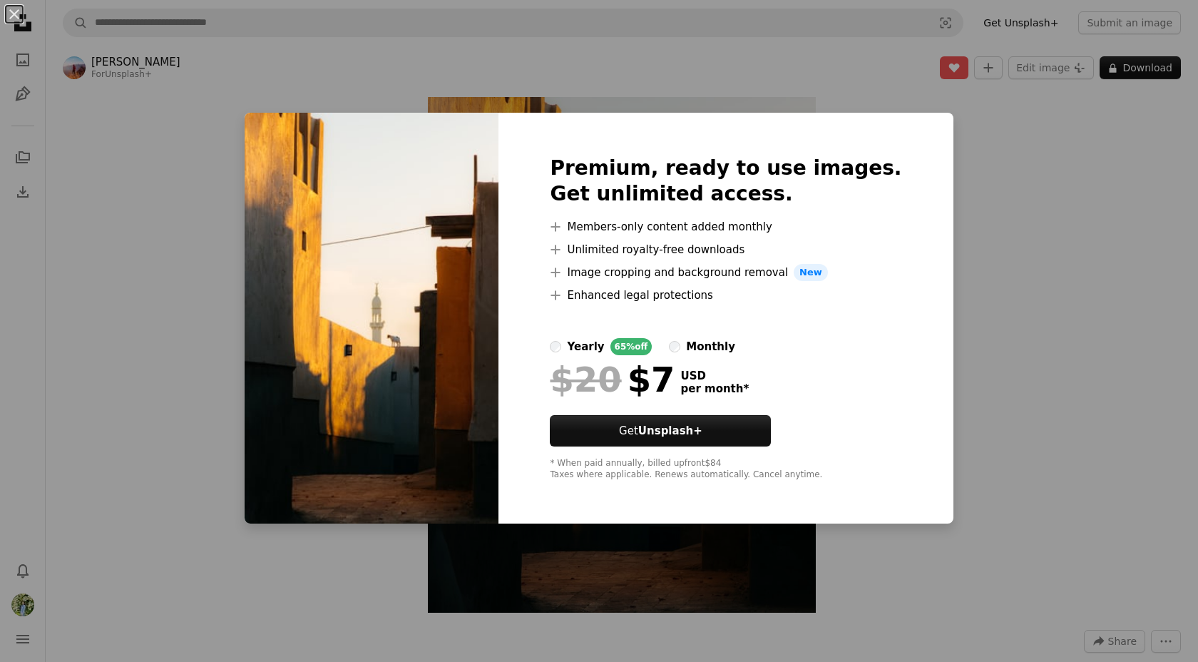
click at [1002, 183] on div "An X shape Premium, ready to use images. Get unlimited access. A plus sign Memb…" at bounding box center [599, 331] width 1198 height 662
